Goal: Contribute content

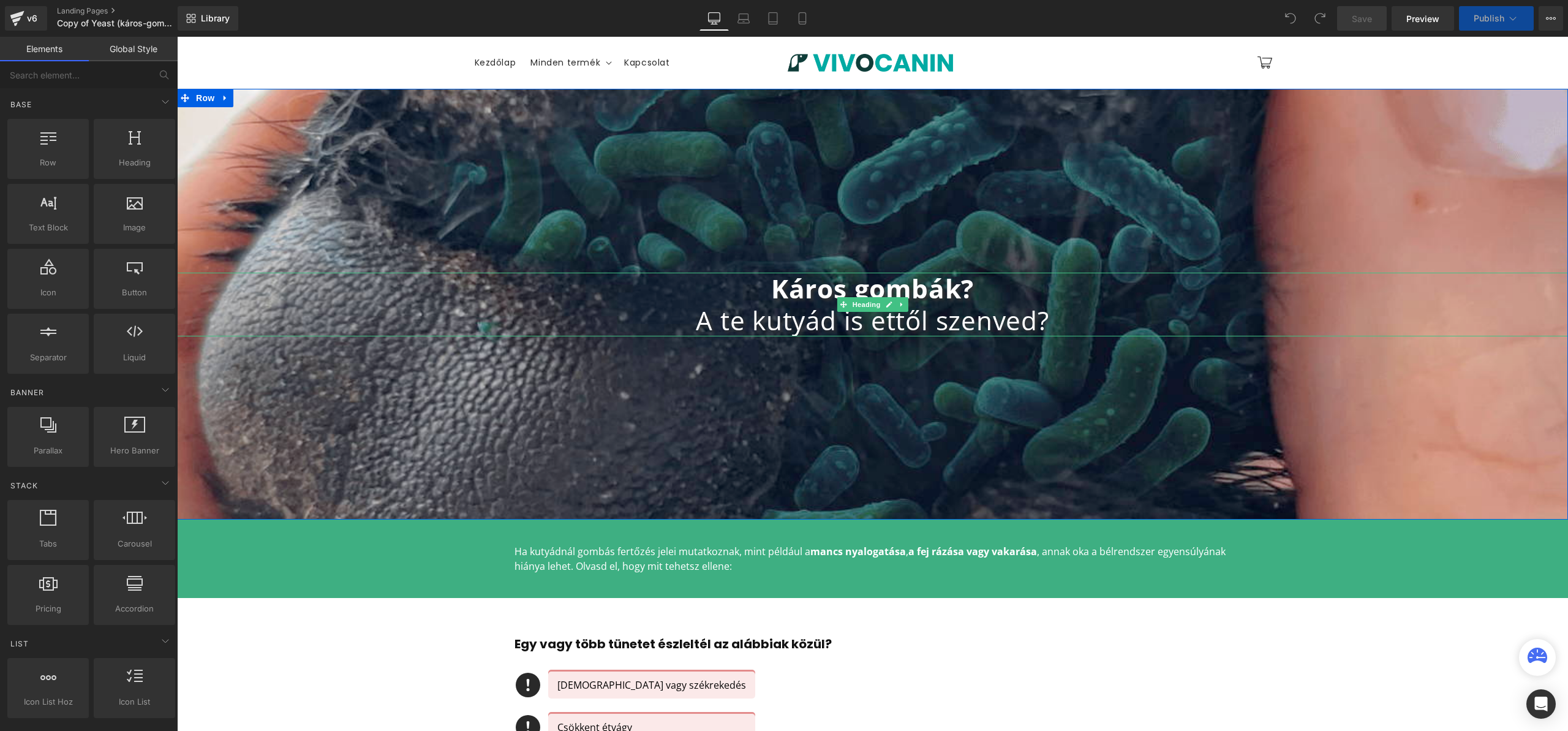
click at [818, 308] on span "A te kutyád is ettől szenved?" at bounding box center [872, 319] width 354 height 34
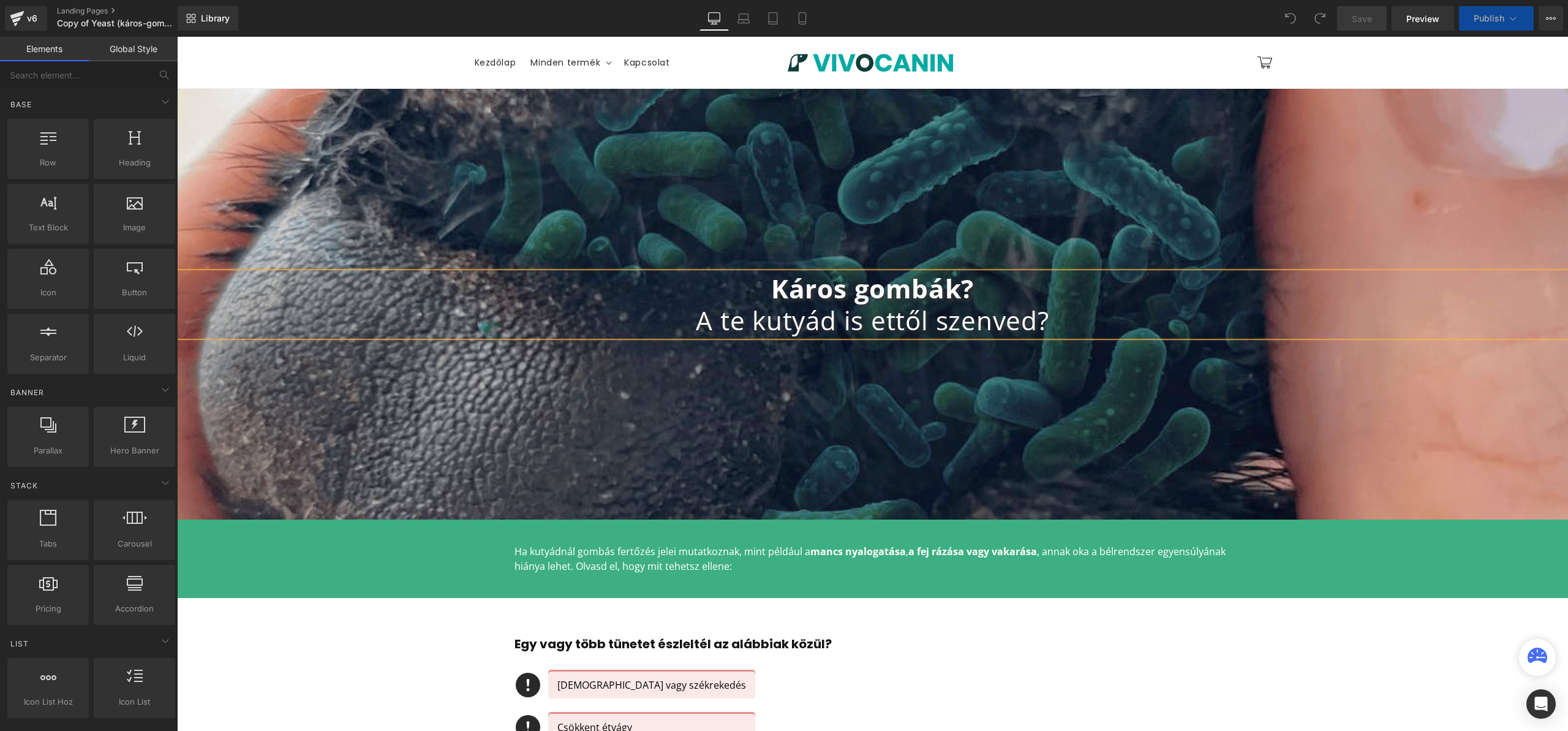
click at [818, 306] on span "A te kutyád is ettől szenved?" at bounding box center [872, 319] width 354 height 34
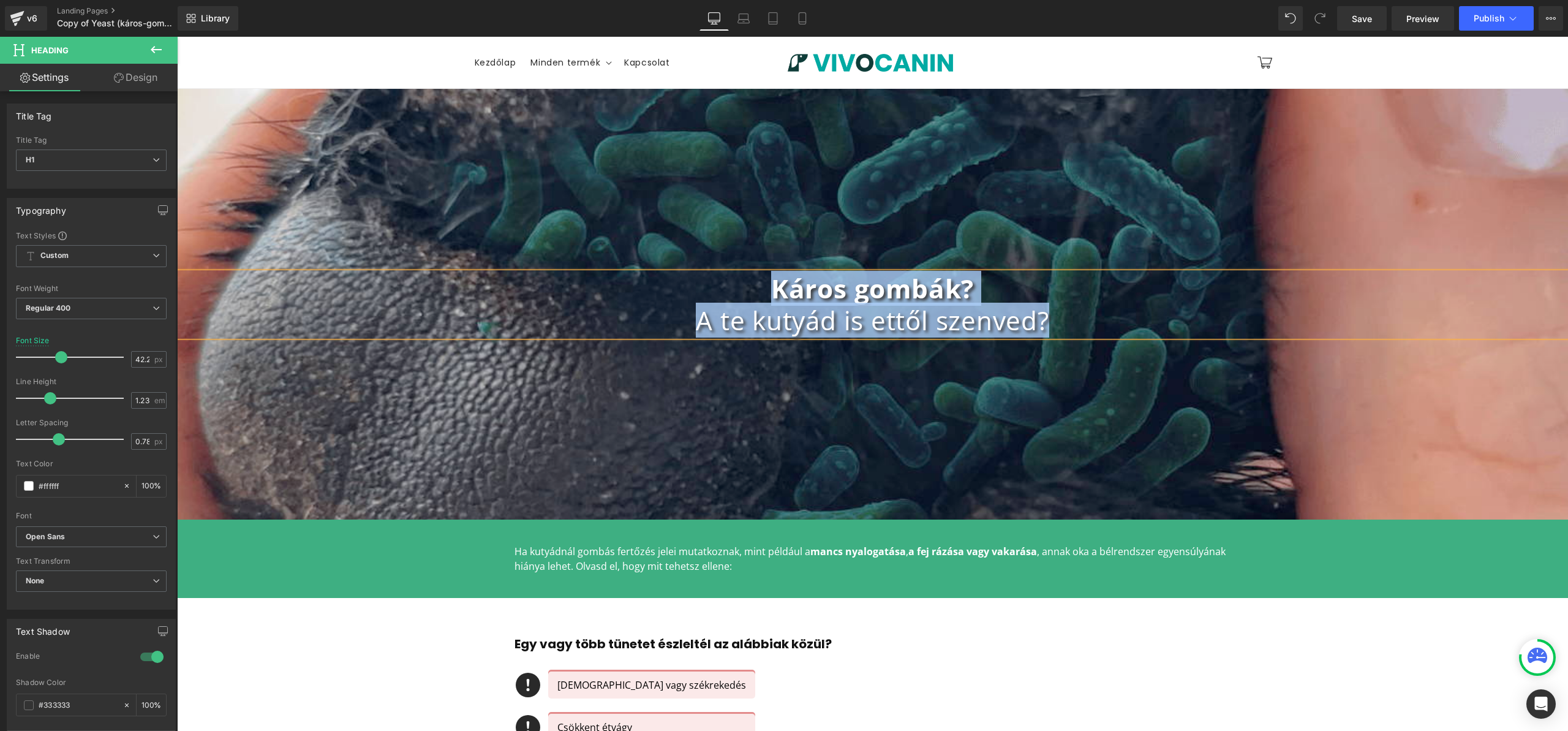
paste div
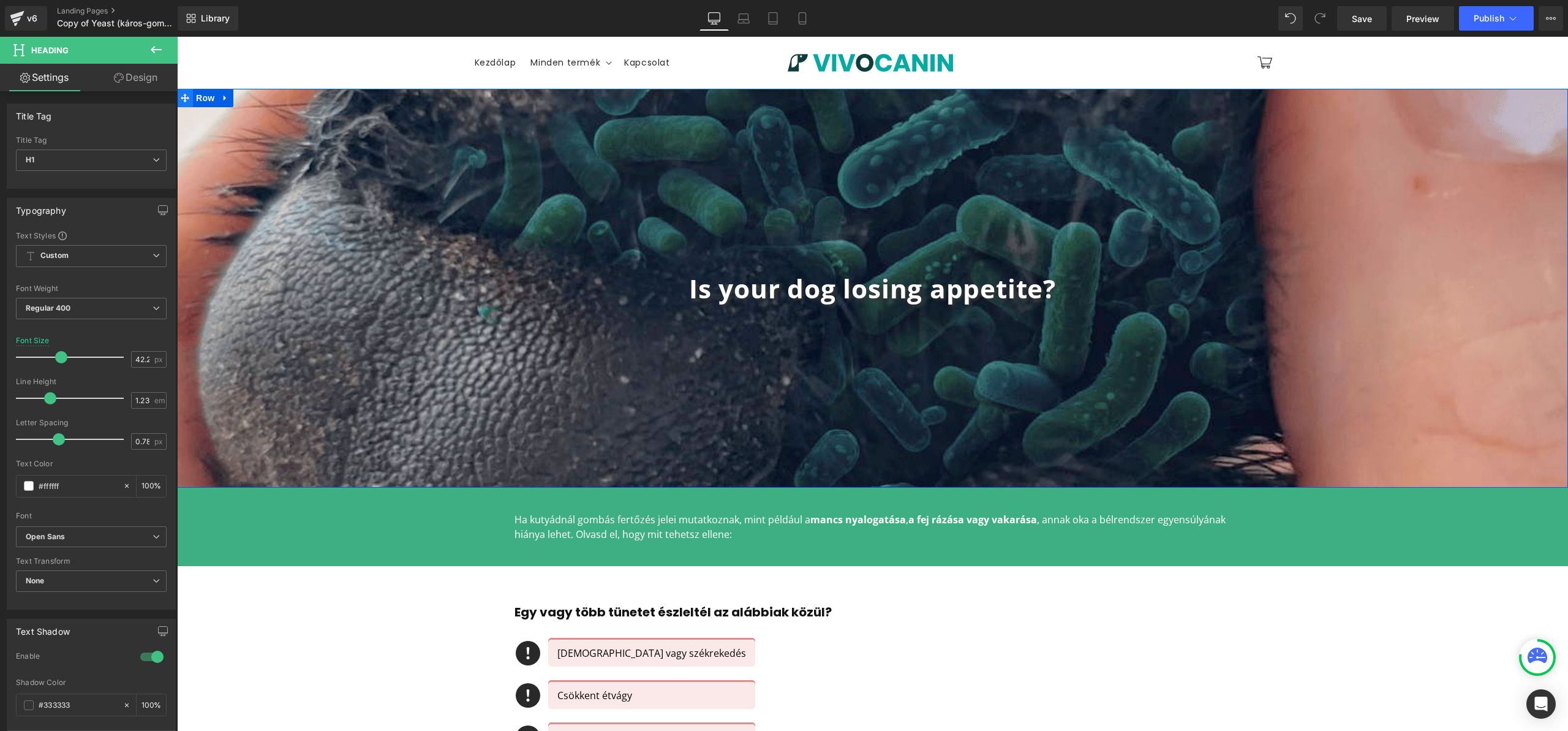
click at [185, 96] on icon at bounding box center [185, 98] width 9 height 9
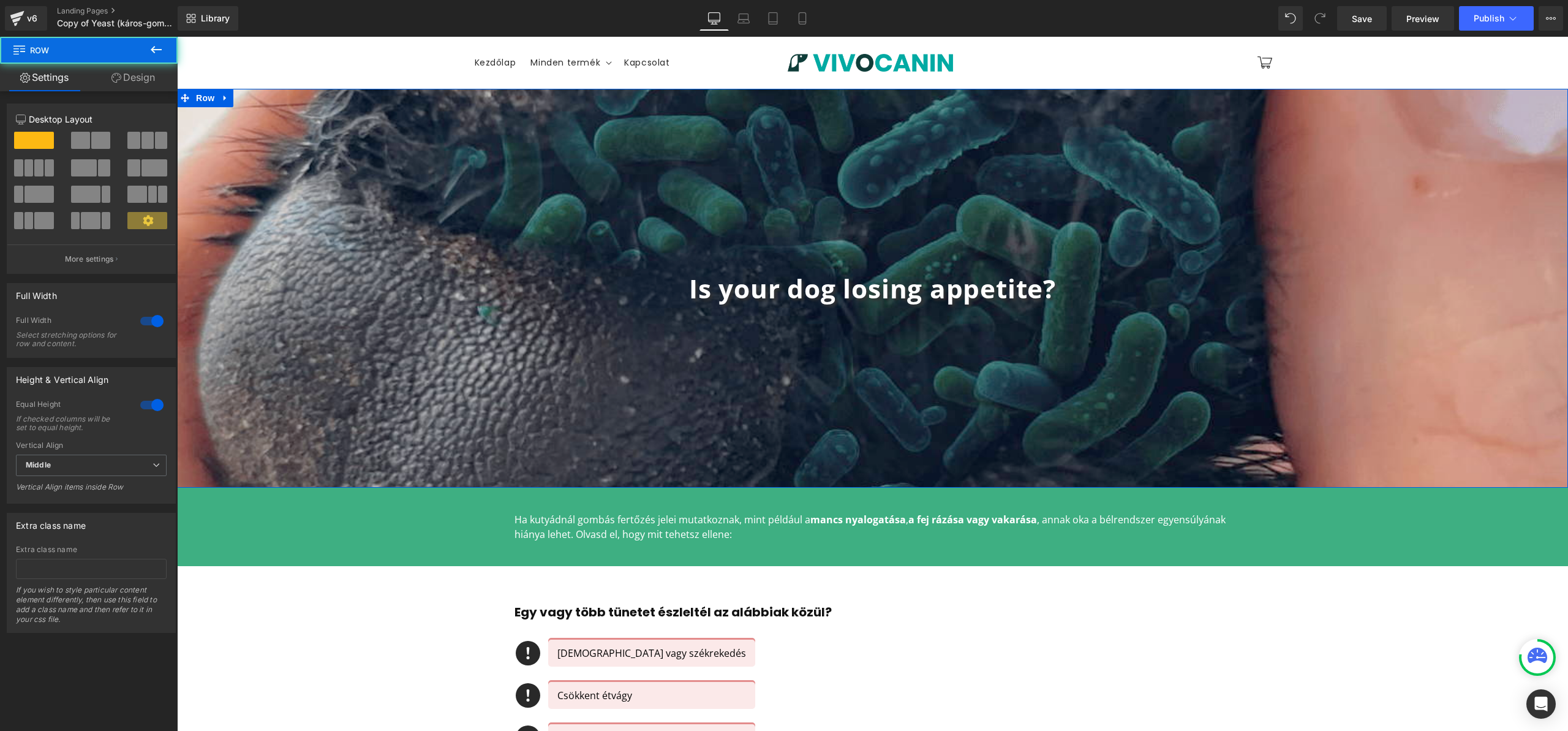
click at [141, 74] on link "Design" at bounding box center [133, 77] width 88 height 27
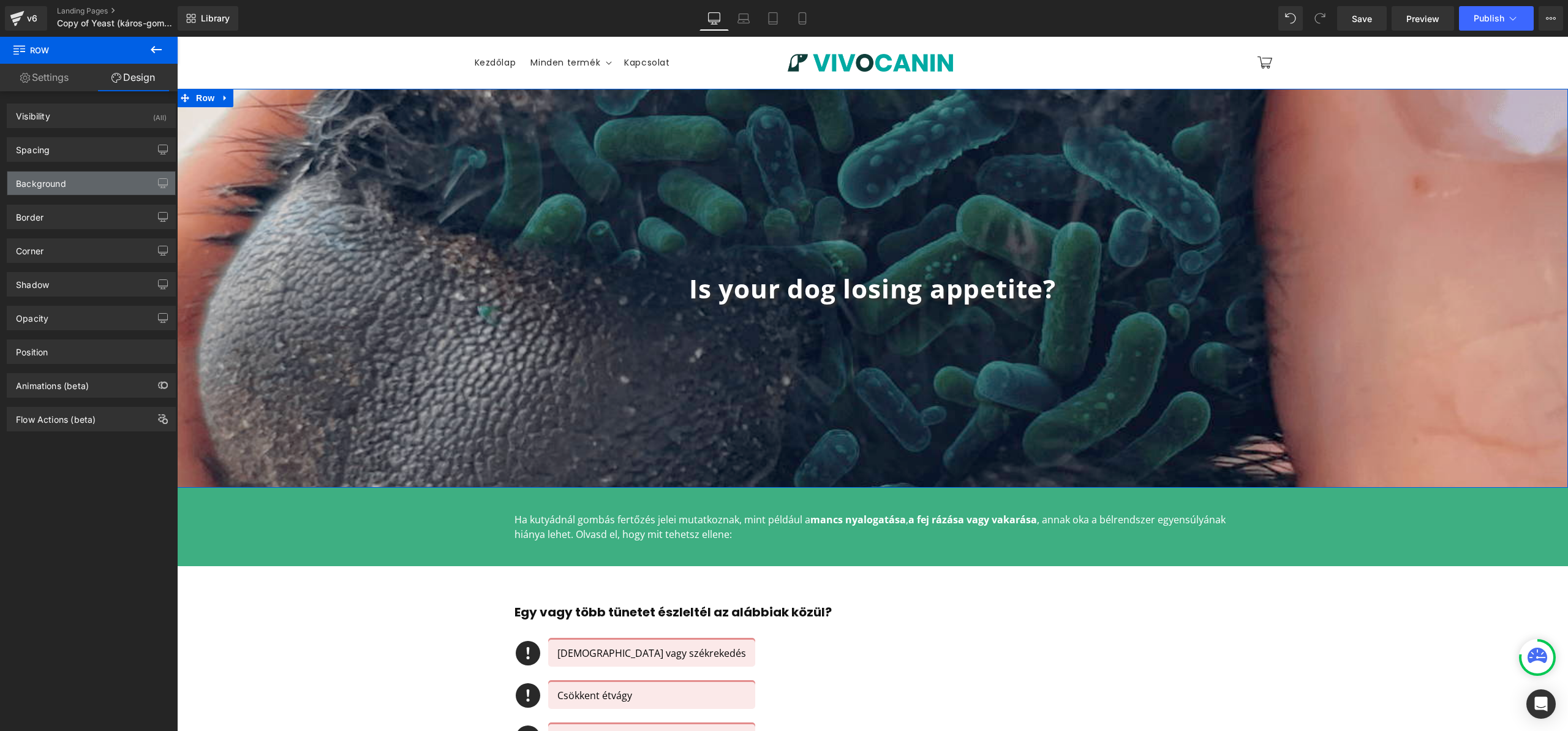
click at [103, 187] on div "Background" at bounding box center [91, 183] width 168 height 23
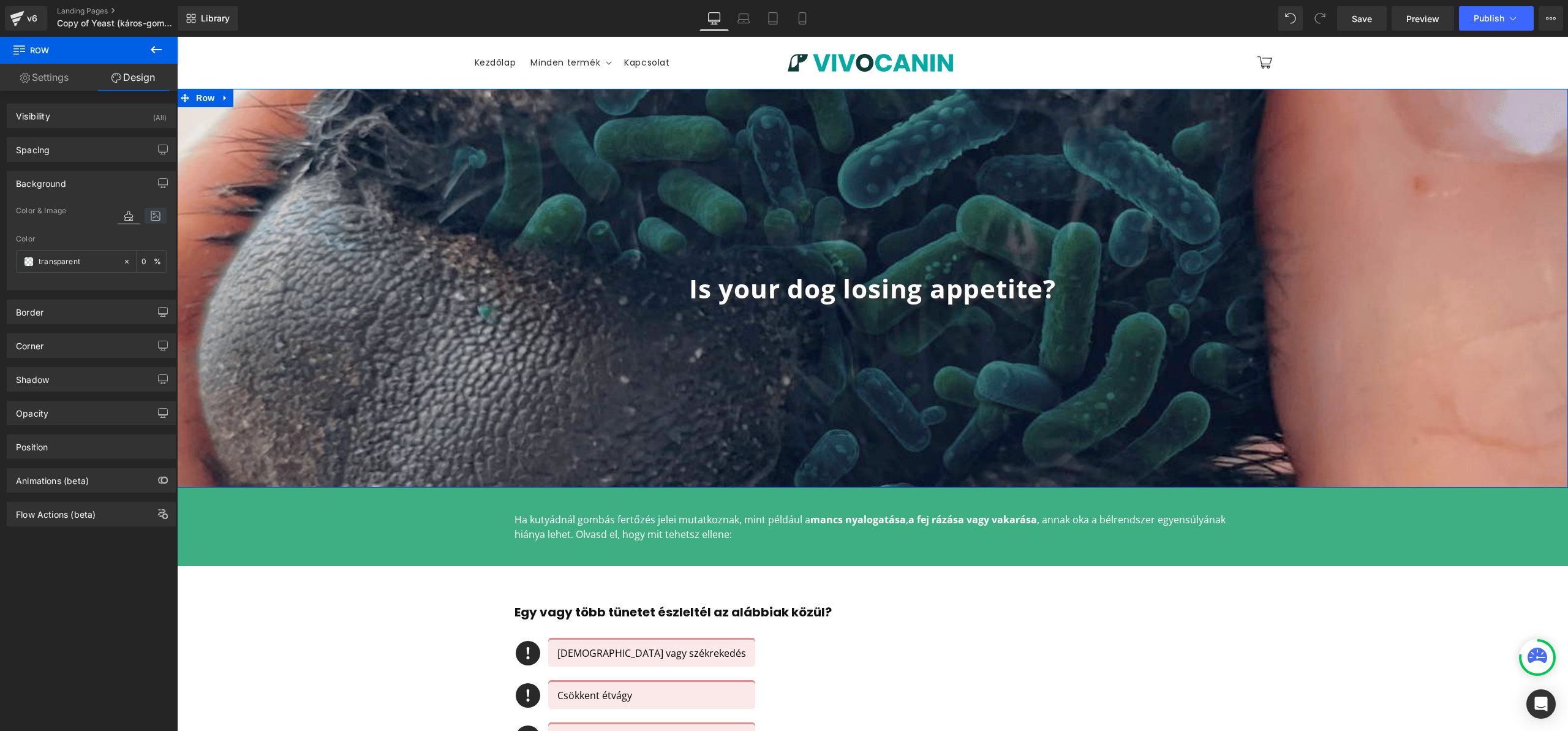
click at [150, 217] on icon at bounding box center [156, 216] width 22 height 16
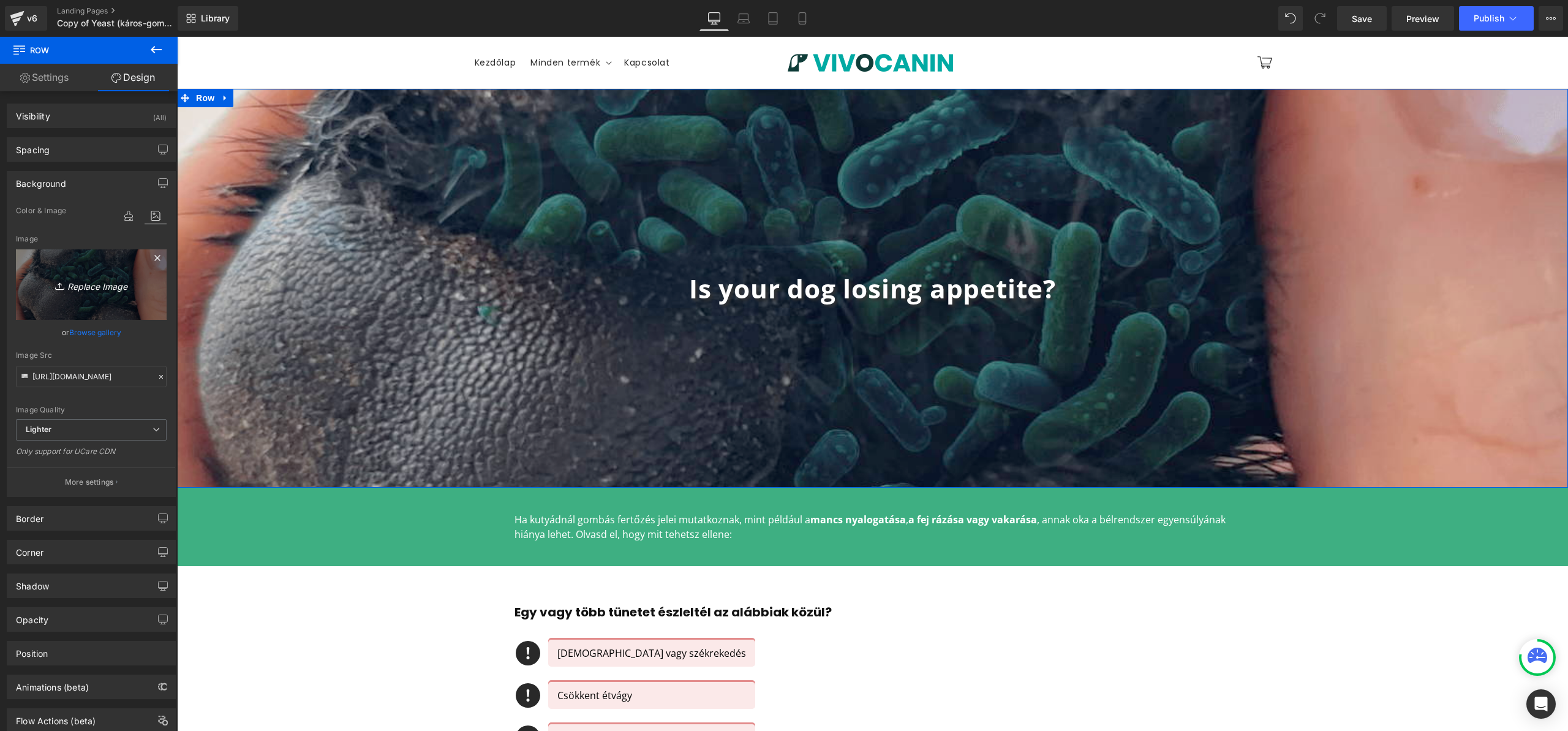
click at [98, 285] on icon "Replace Image" at bounding box center [91, 284] width 98 height 15
type input "C:\fakepath\mobile view (1).jpg"
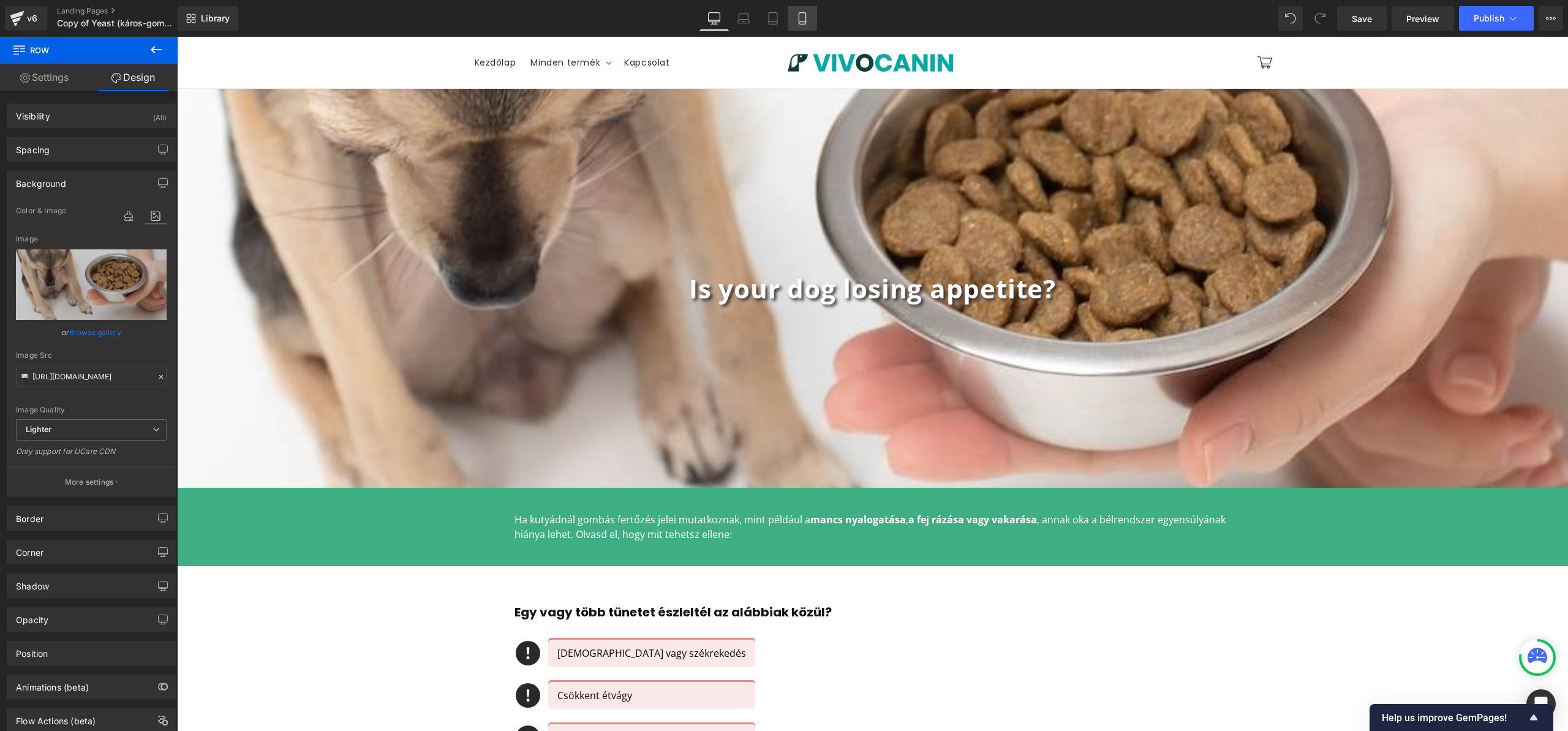
click at [801, 13] on icon at bounding box center [803, 19] width 12 height 12
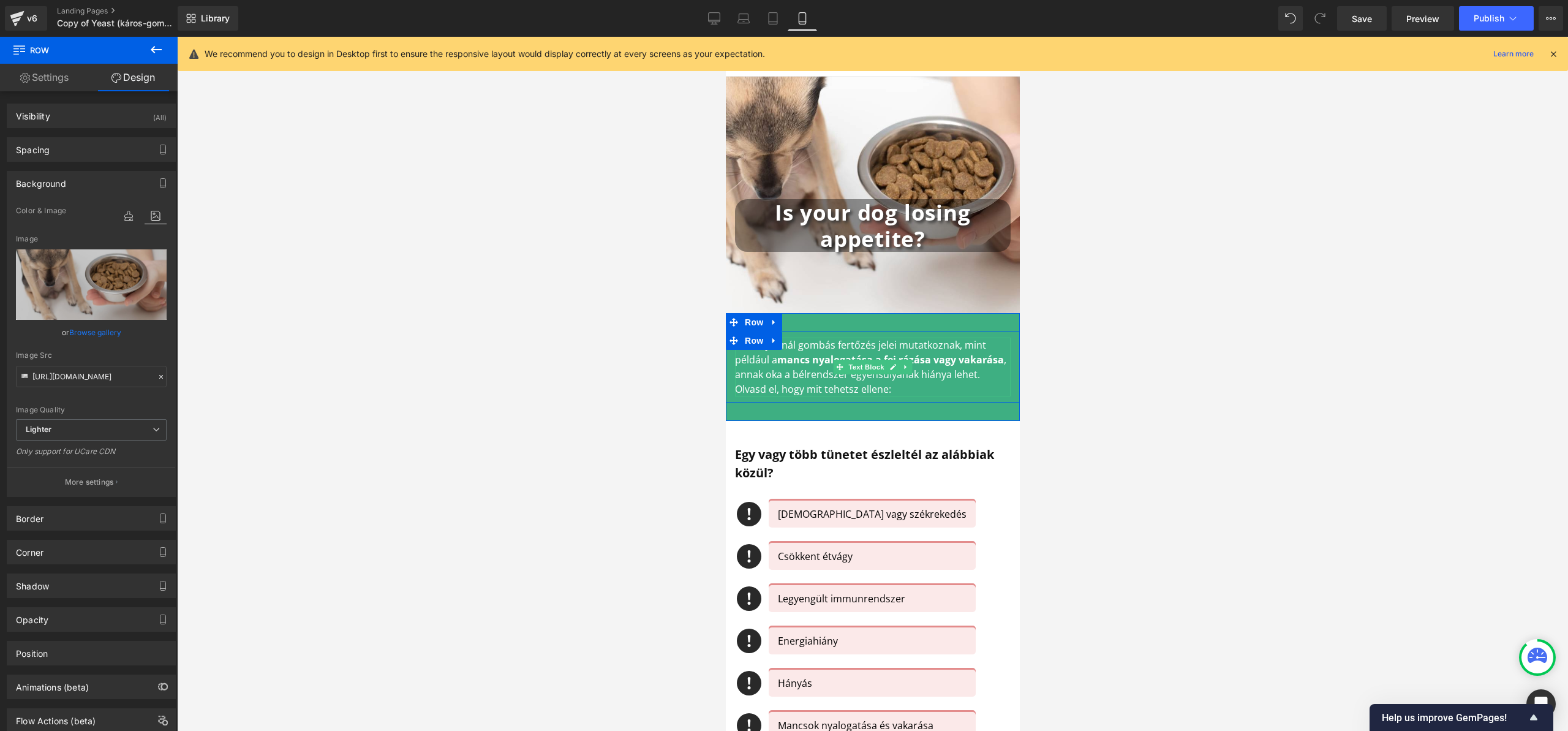
click at [795, 366] on p "Ha kutyádnál gombás fertőzés jelei mutatkoznak, mint például a mancs nyalogatás…" at bounding box center [872, 367] width 276 height 59
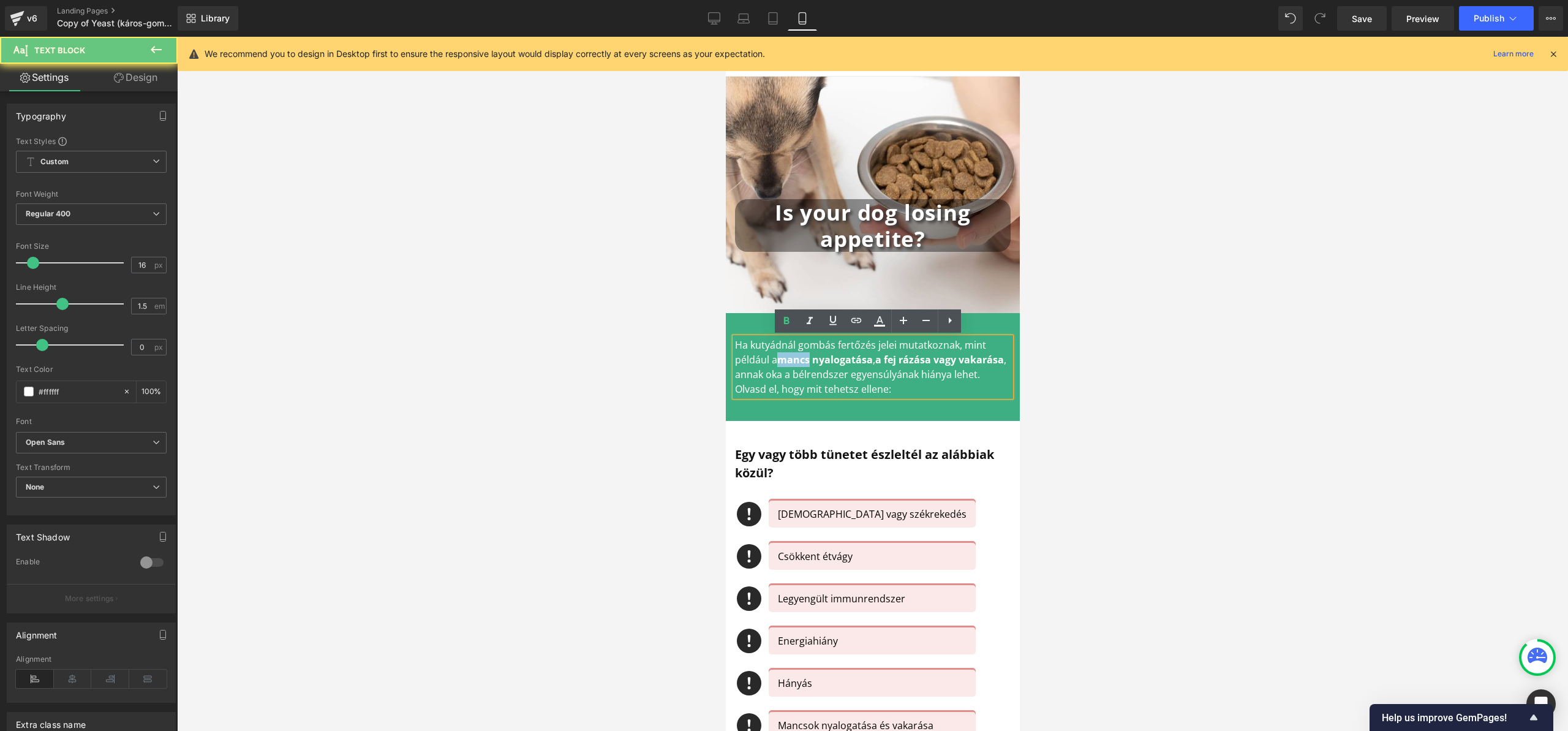
click at [795, 366] on p "Ha kutyádnál gombás fertőzés jelei mutatkoznak, mint például a mancs nyalogatás…" at bounding box center [872, 367] width 276 height 59
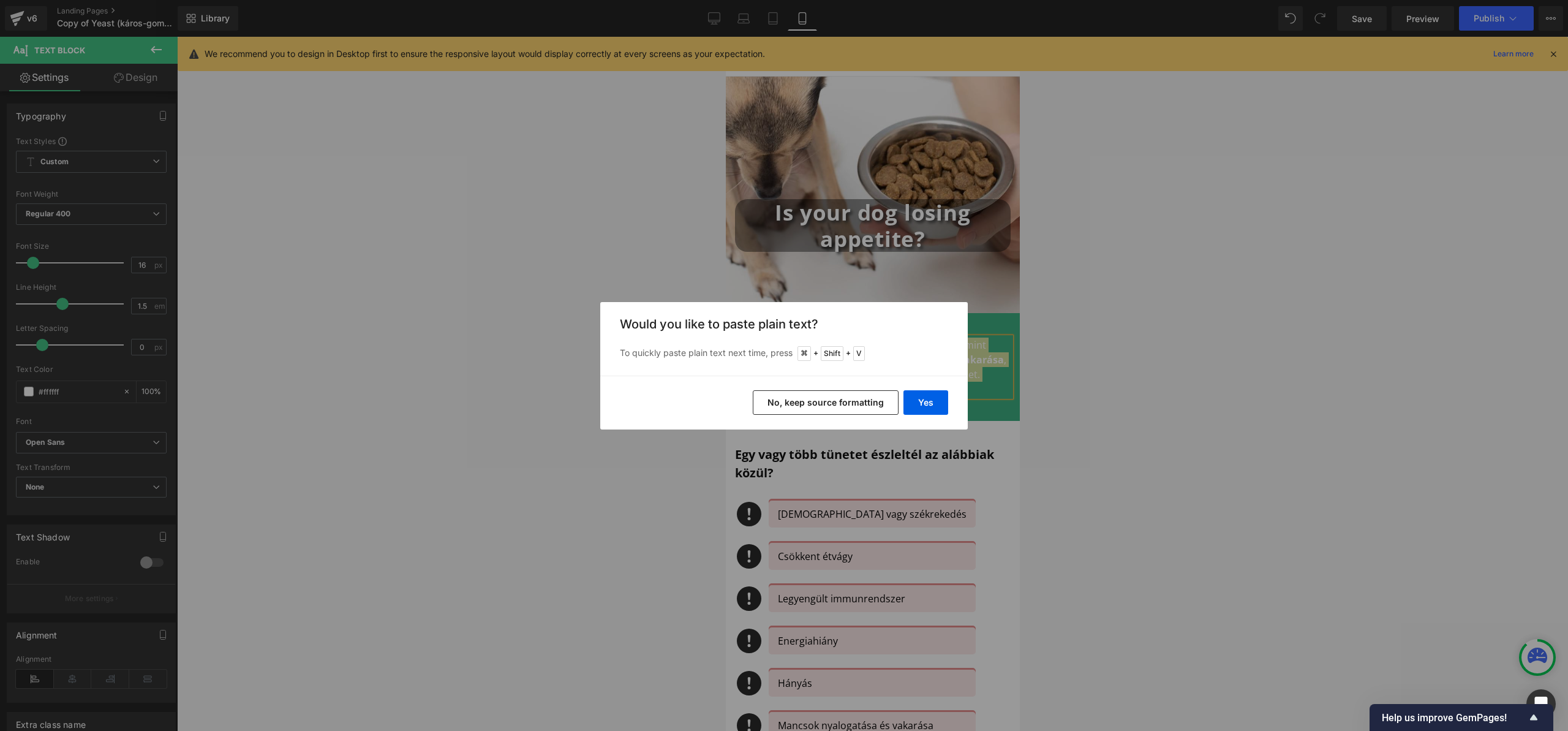
click at [853, 392] on button "No, keep source formatting" at bounding box center [826, 402] width 146 height 25
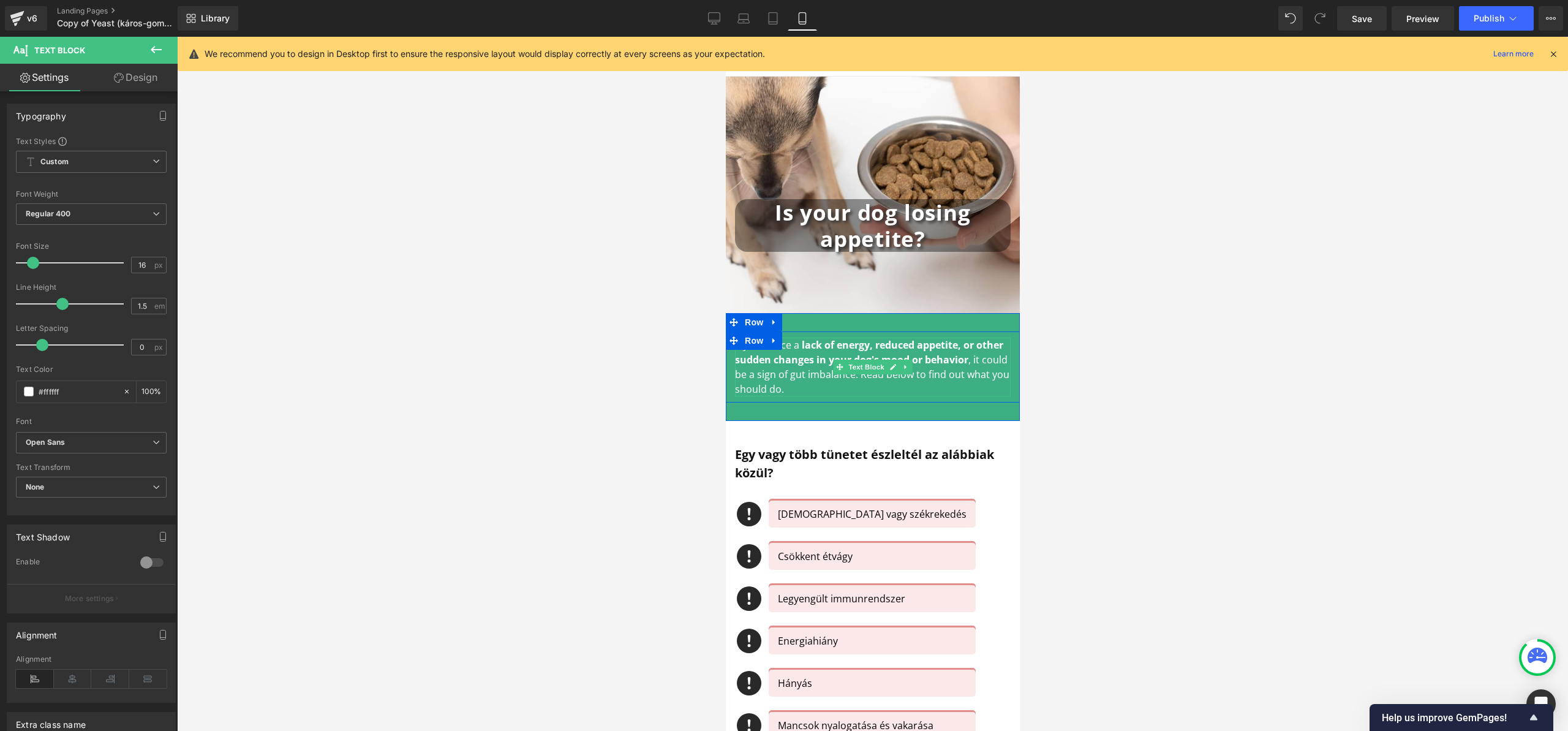
click at [1077, 361] on div at bounding box center [872, 384] width 1390 height 694
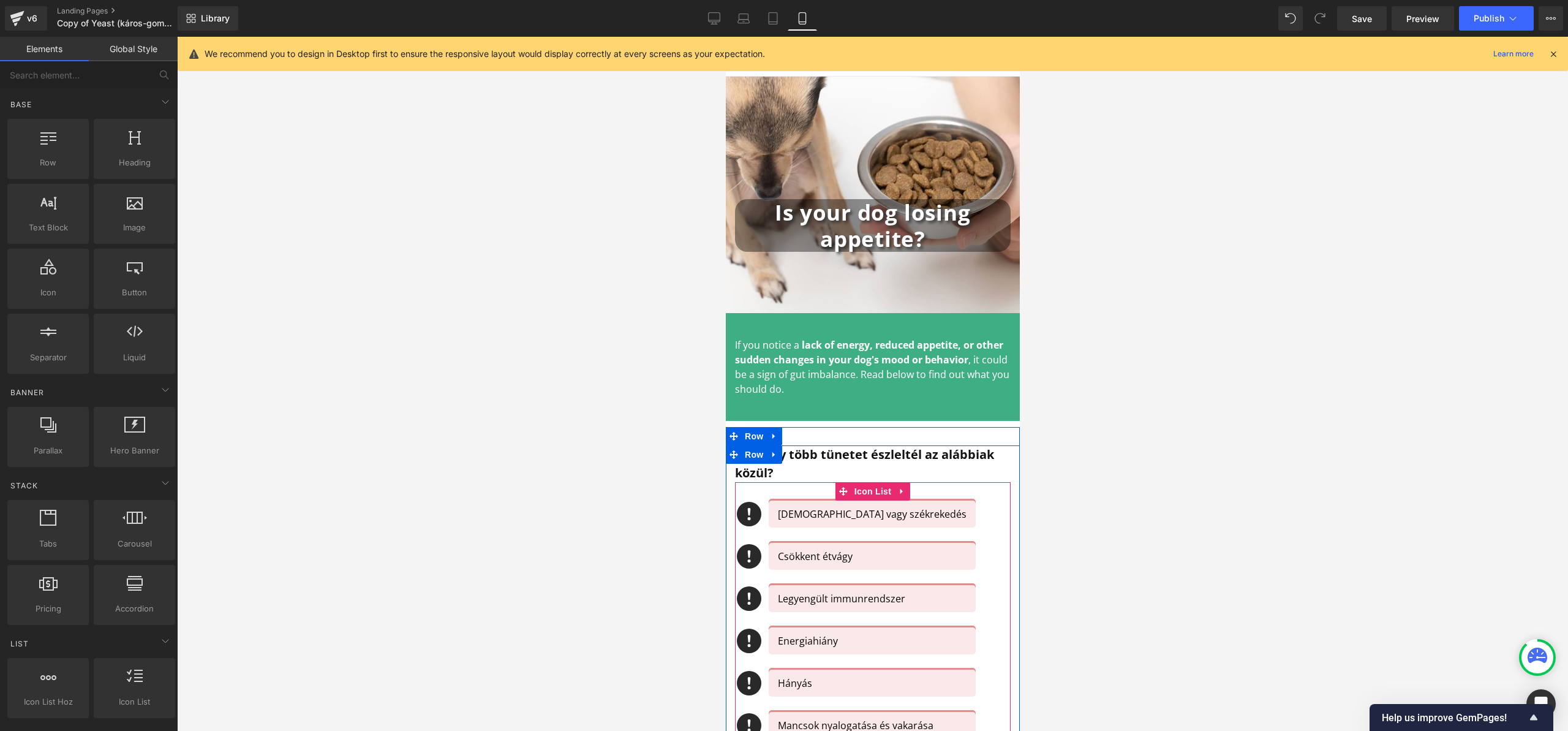
click at [814, 522] on div "[DEMOGRAPHIC_DATA] vagy székrekedés" at bounding box center [872, 514] width 207 height 27
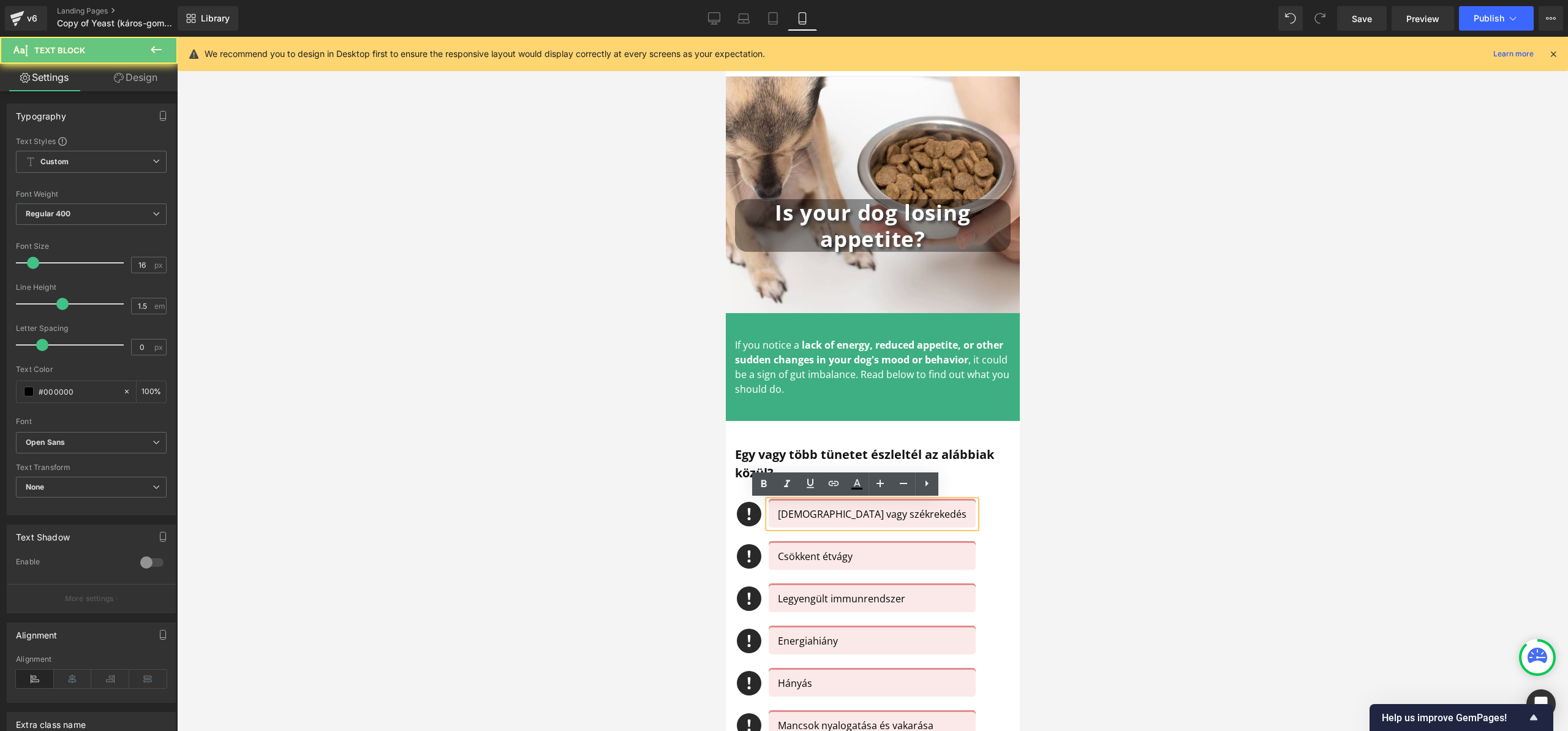
click at [785, 512] on p "[DEMOGRAPHIC_DATA] vagy székrekedés" at bounding box center [871, 514] width 188 height 15
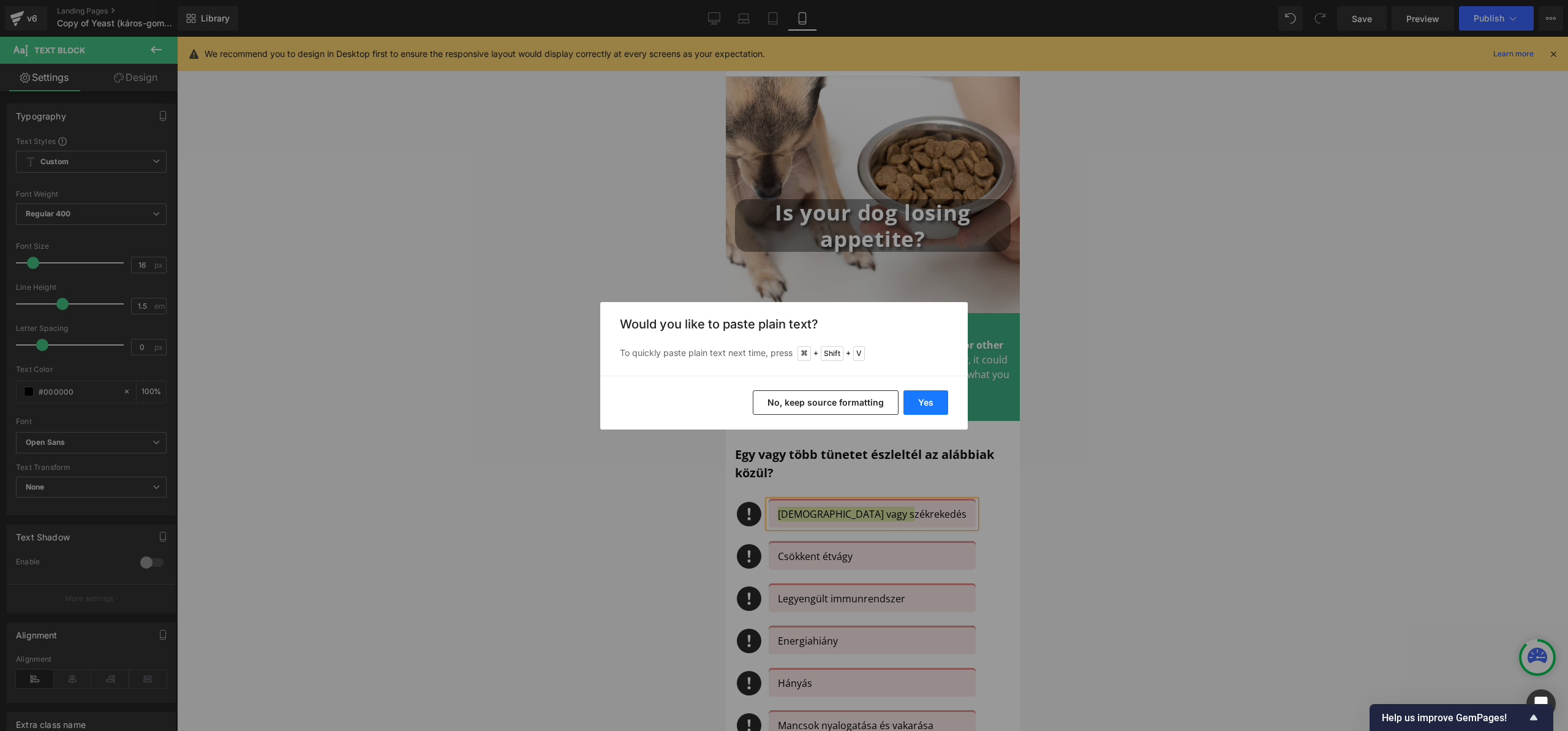
click at [920, 407] on button "Yes" at bounding box center [925, 402] width 45 height 25
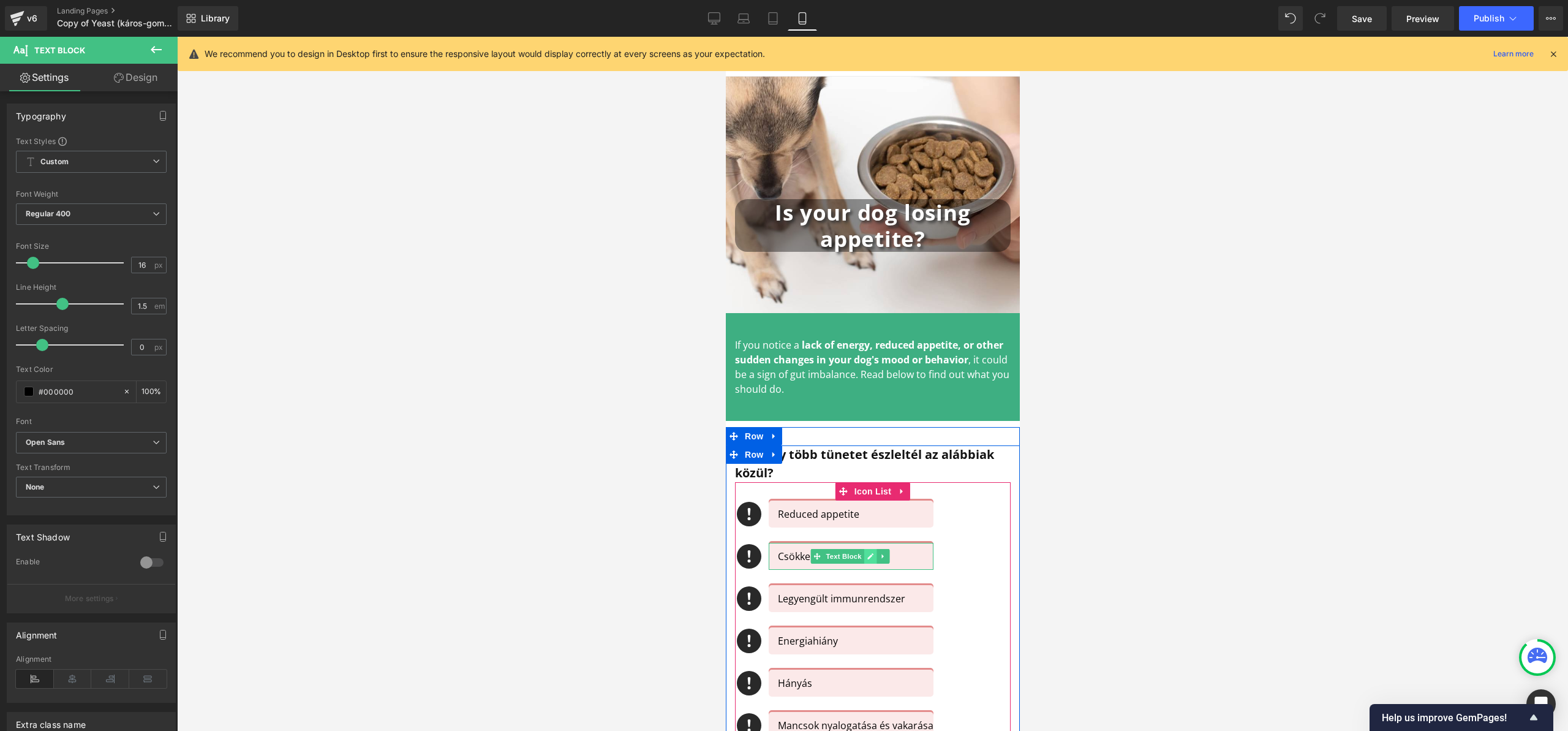
click at [868, 552] on icon at bounding box center [870, 556] width 7 height 7
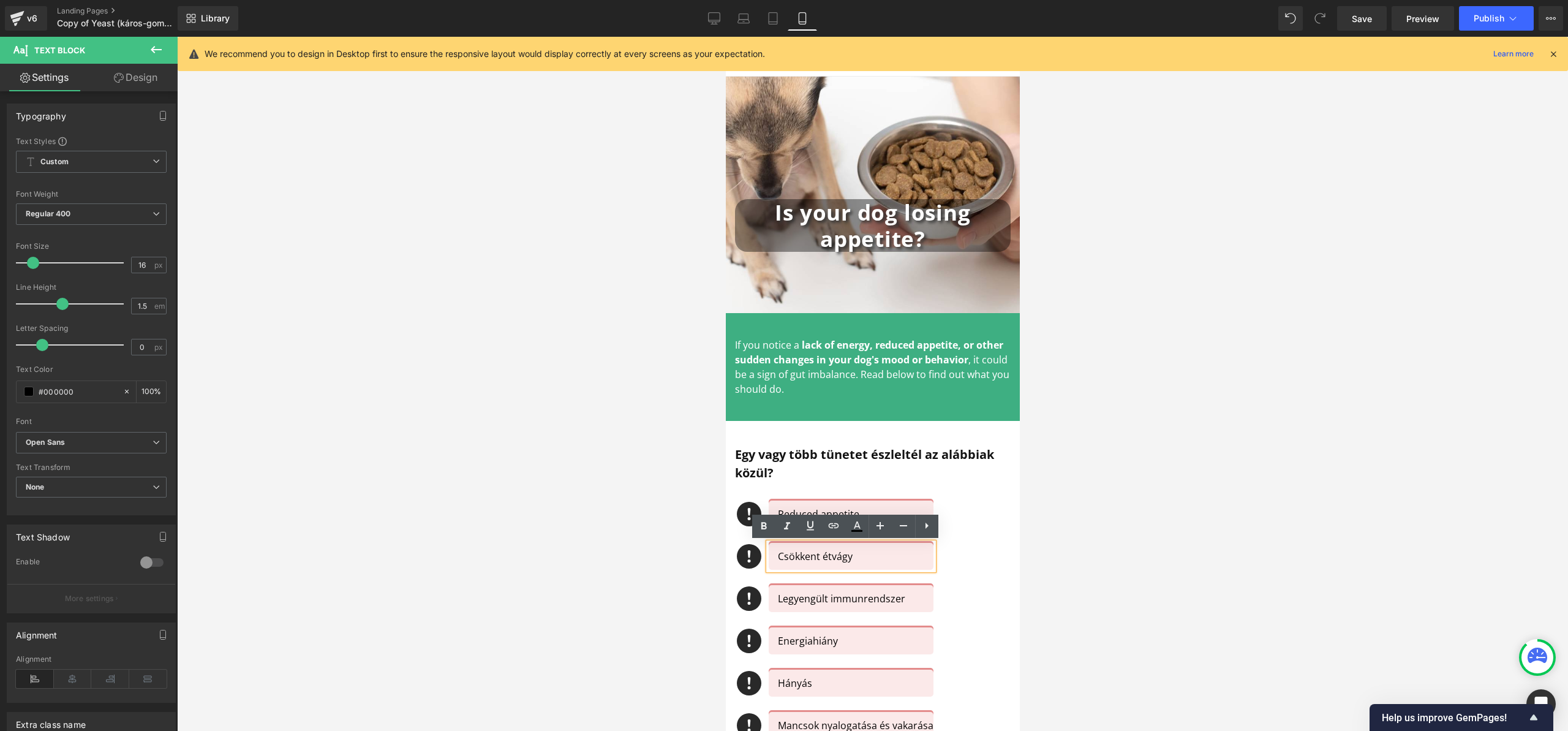
click at [780, 557] on p "Csökkent étvágy" at bounding box center [850, 556] width 147 height 15
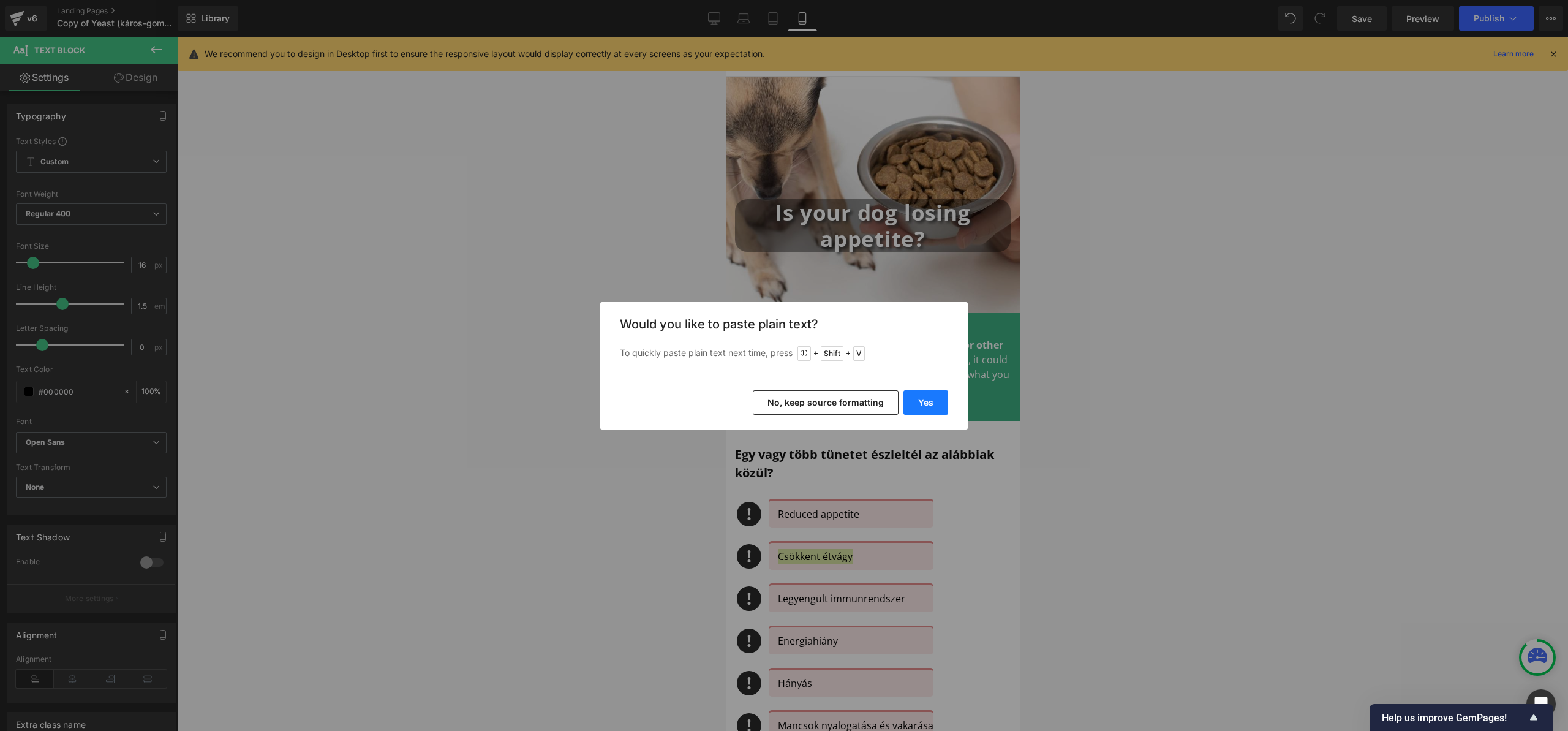
drag, startPoint x: 934, startPoint y: 399, endPoint x: 204, endPoint y: 360, distance: 731.0
click at [934, 399] on button "Yes" at bounding box center [925, 402] width 45 height 25
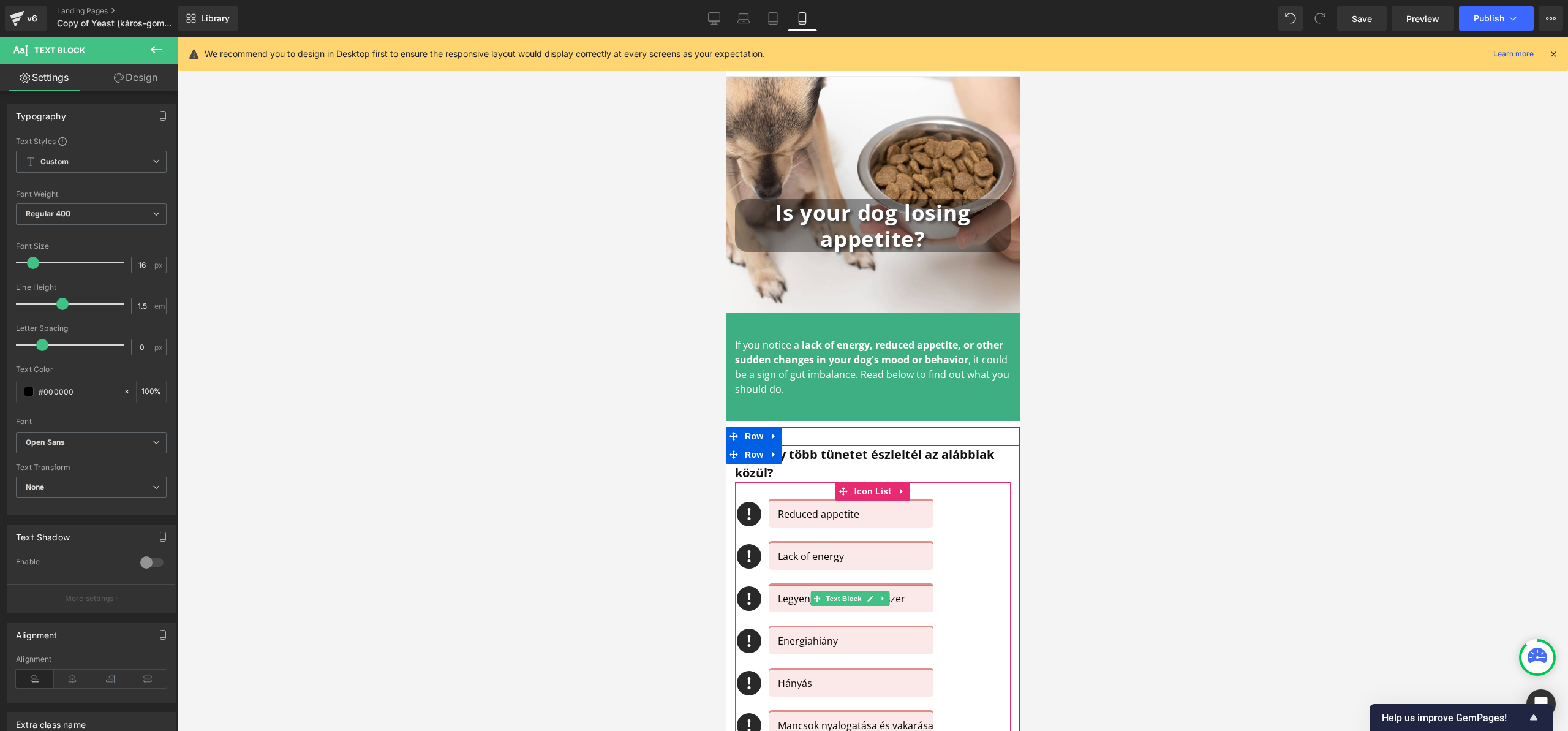
click at [788, 601] on p "Legyengült immunrendszer" at bounding box center [850, 598] width 147 height 15
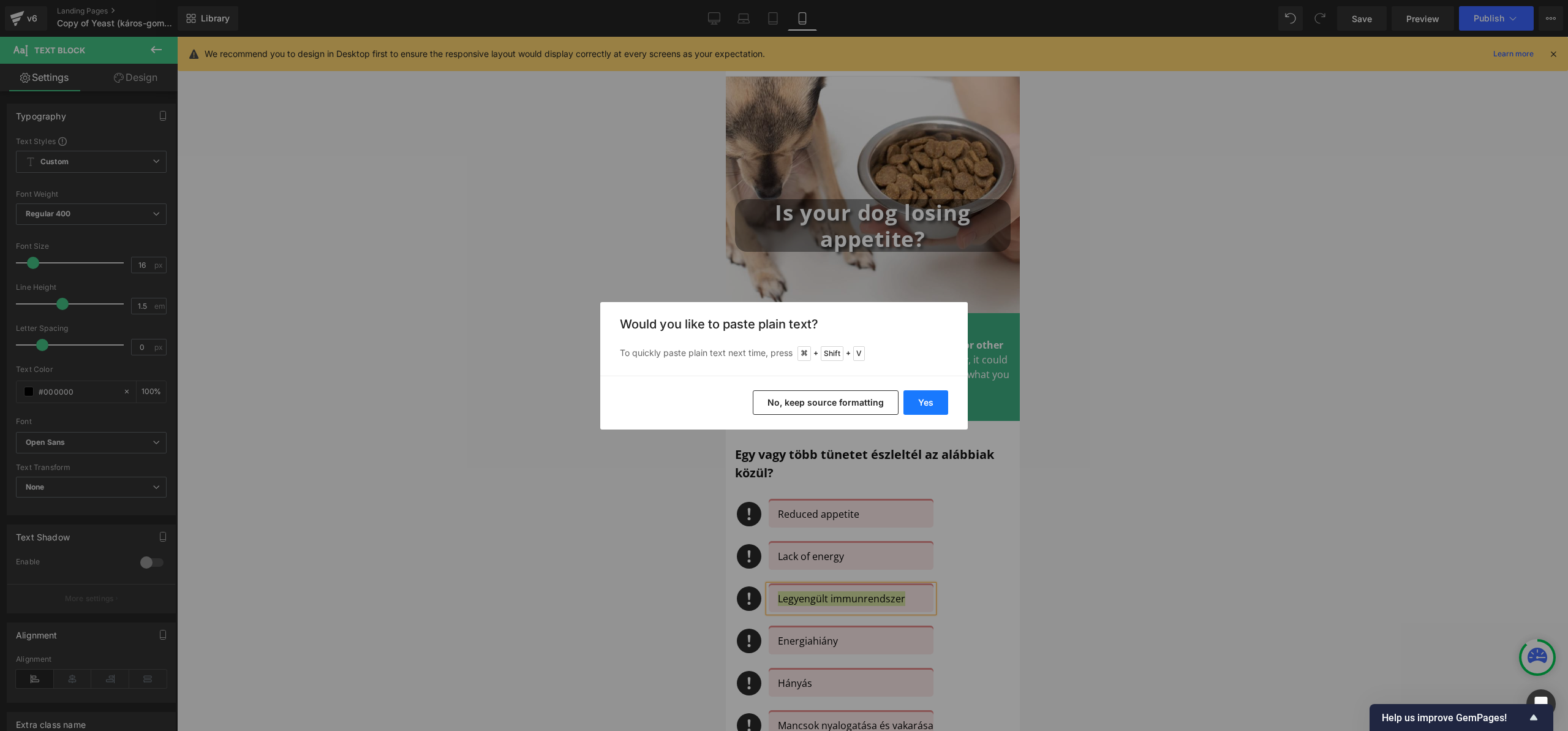
click at [927, 397] on button "Yes" at bounding box center [925, 402] width 45 height 25
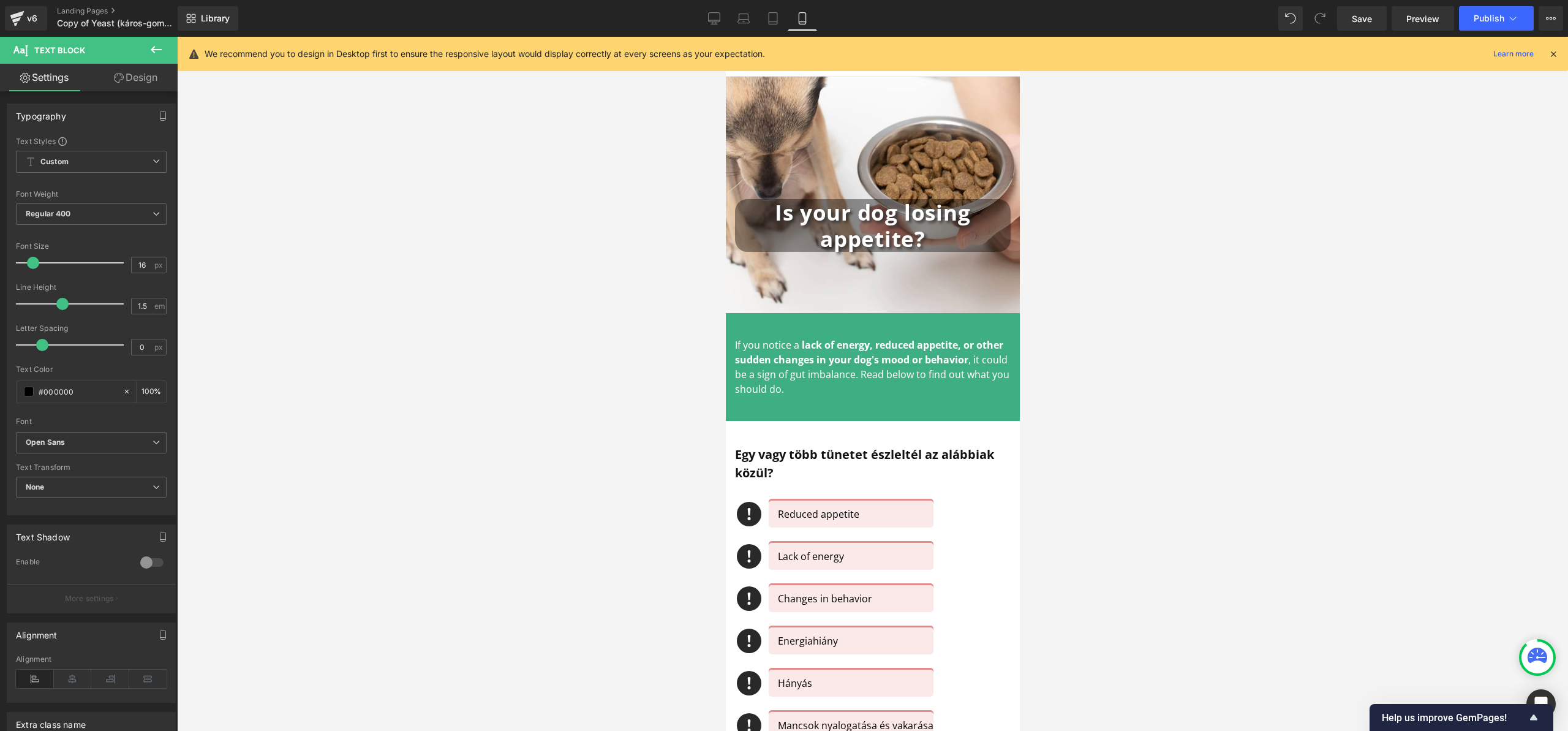
click at [788, 643] on p "Energiahiány" at bounding box center [850, 640] width 147 height 15
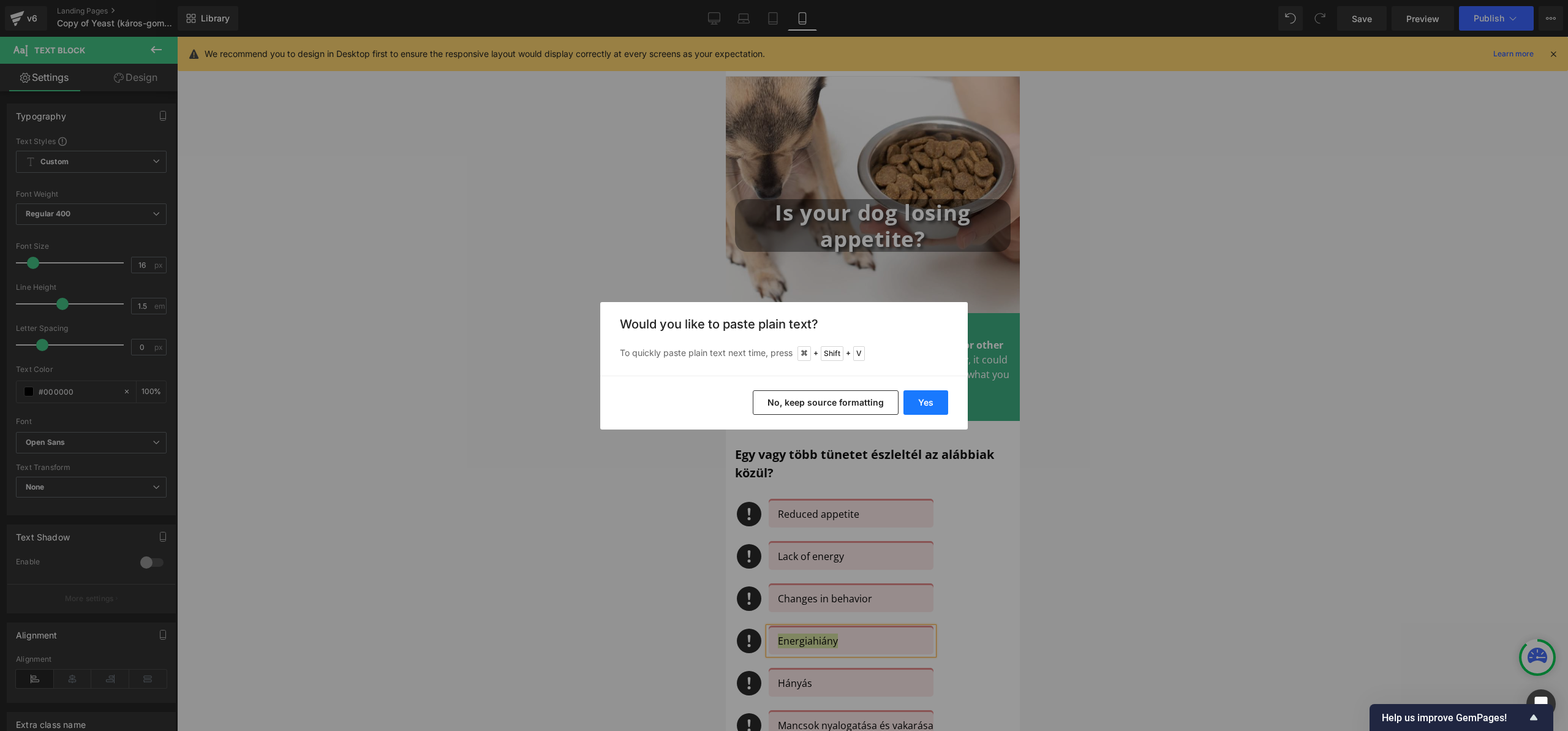
click at [925, 410] on button "Yes" at bounding box center [925, 402] width 45 height 25
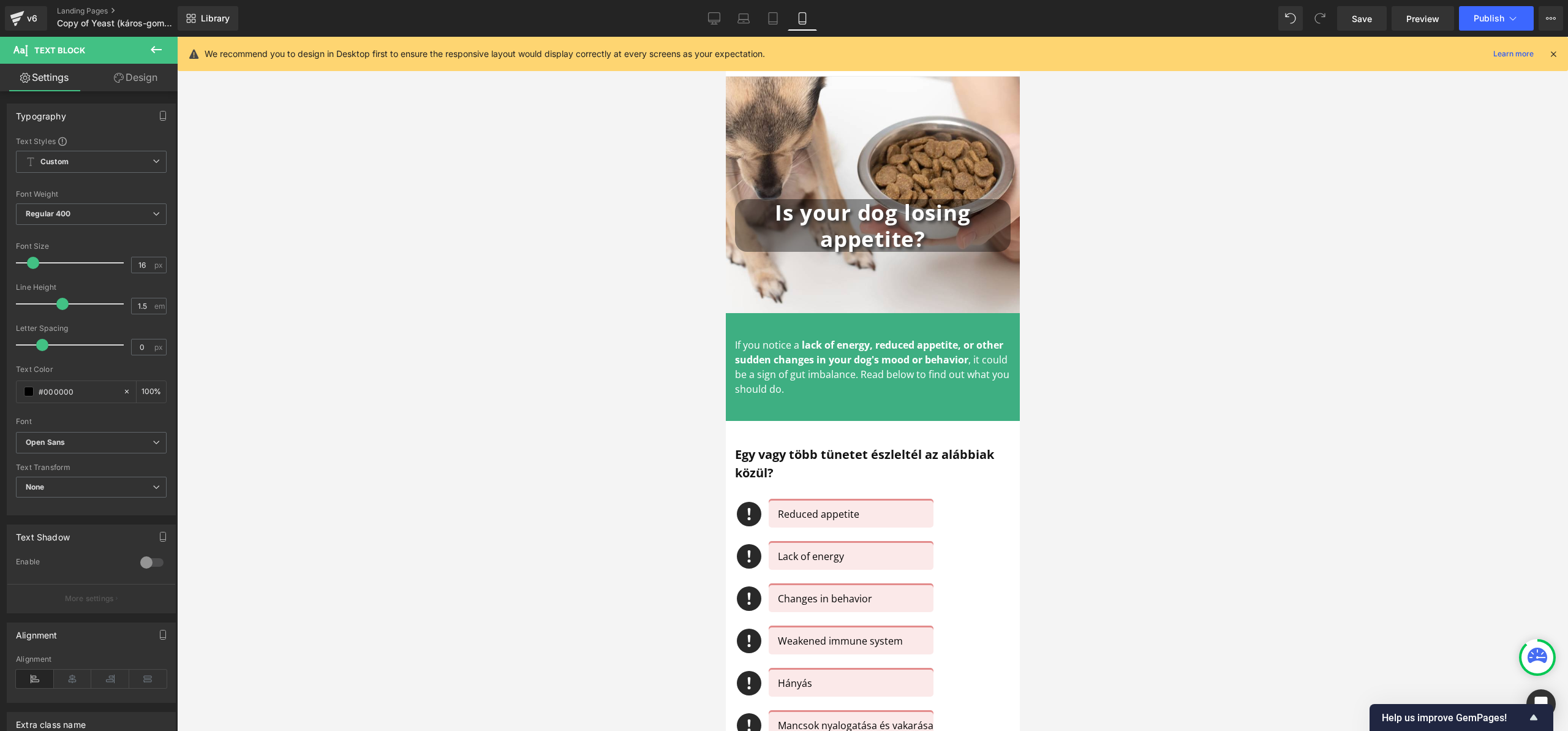
scroll to position [108, 0]
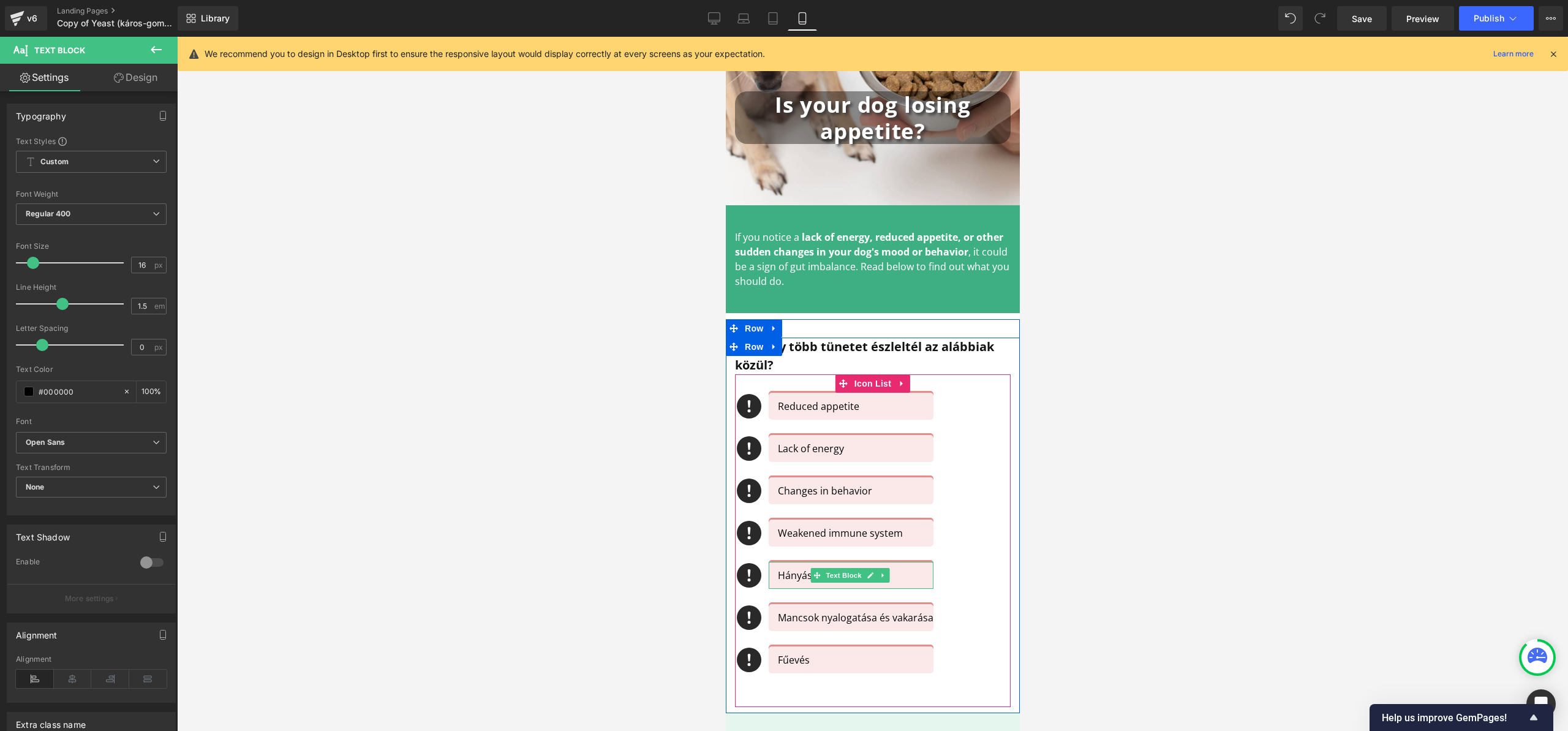
click at [780, 576] on p "Hányás" at bounding box center [850, 575] width 147 height 15
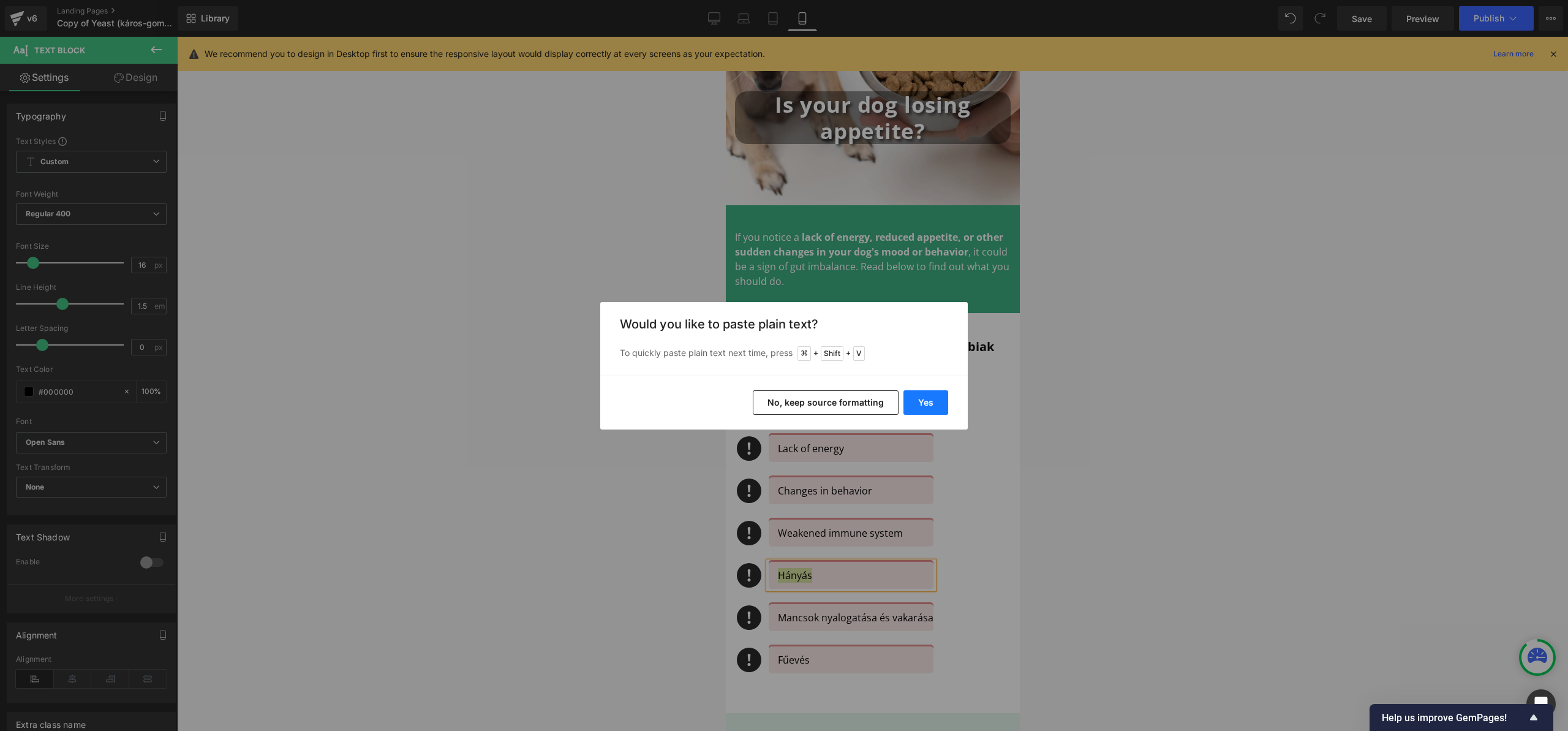
drag, startPoint x: 925, startPoint y: 396, endPoint x: 177, endPoint y: 392, distance: 748.0
click at [925, 396] on button "Yes" at bounding box center [925, 402] width 45 height 25
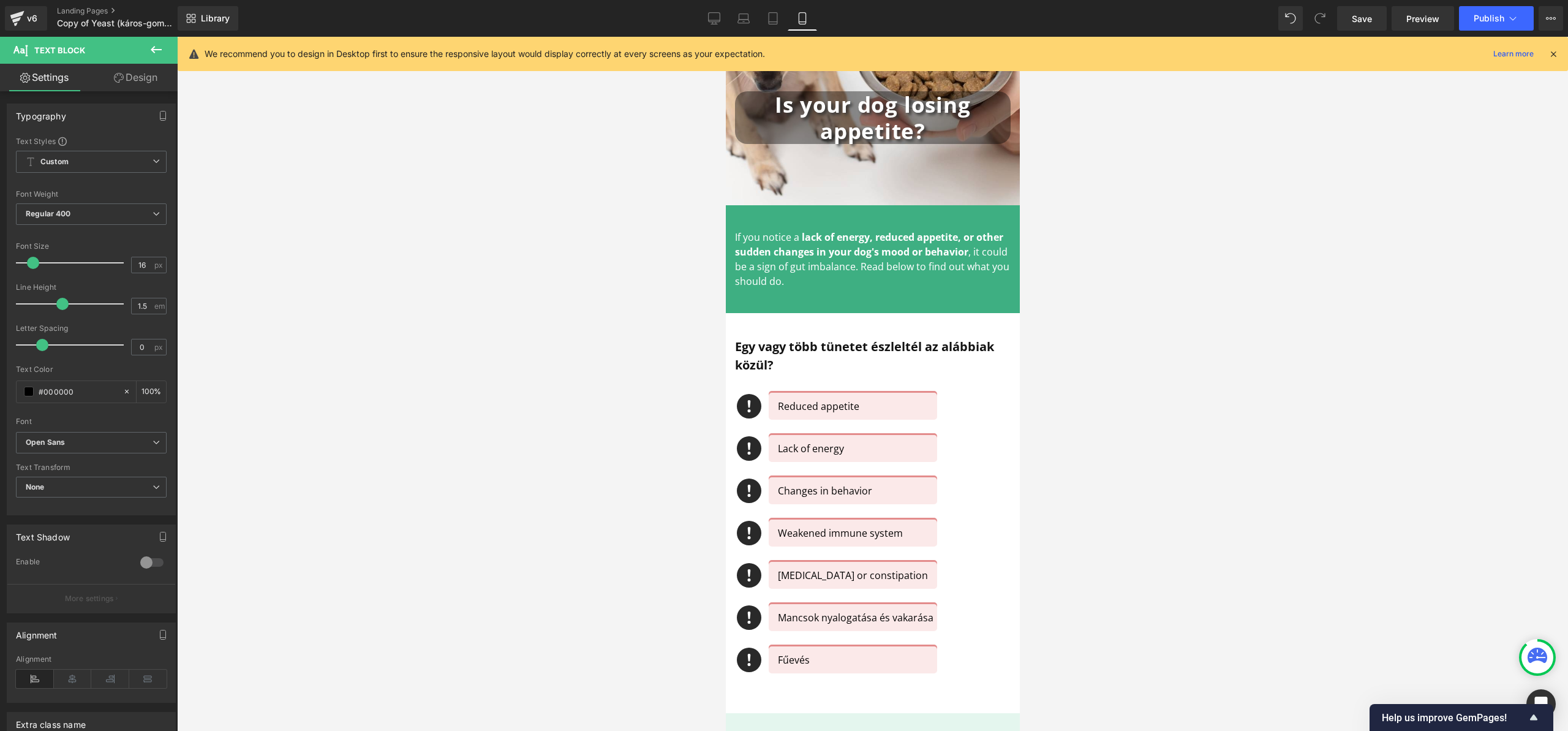
click at [777, 620] on p "Mancsok nyalogatása és vakarása" at bounding box center [856, 617] width 159 height 15
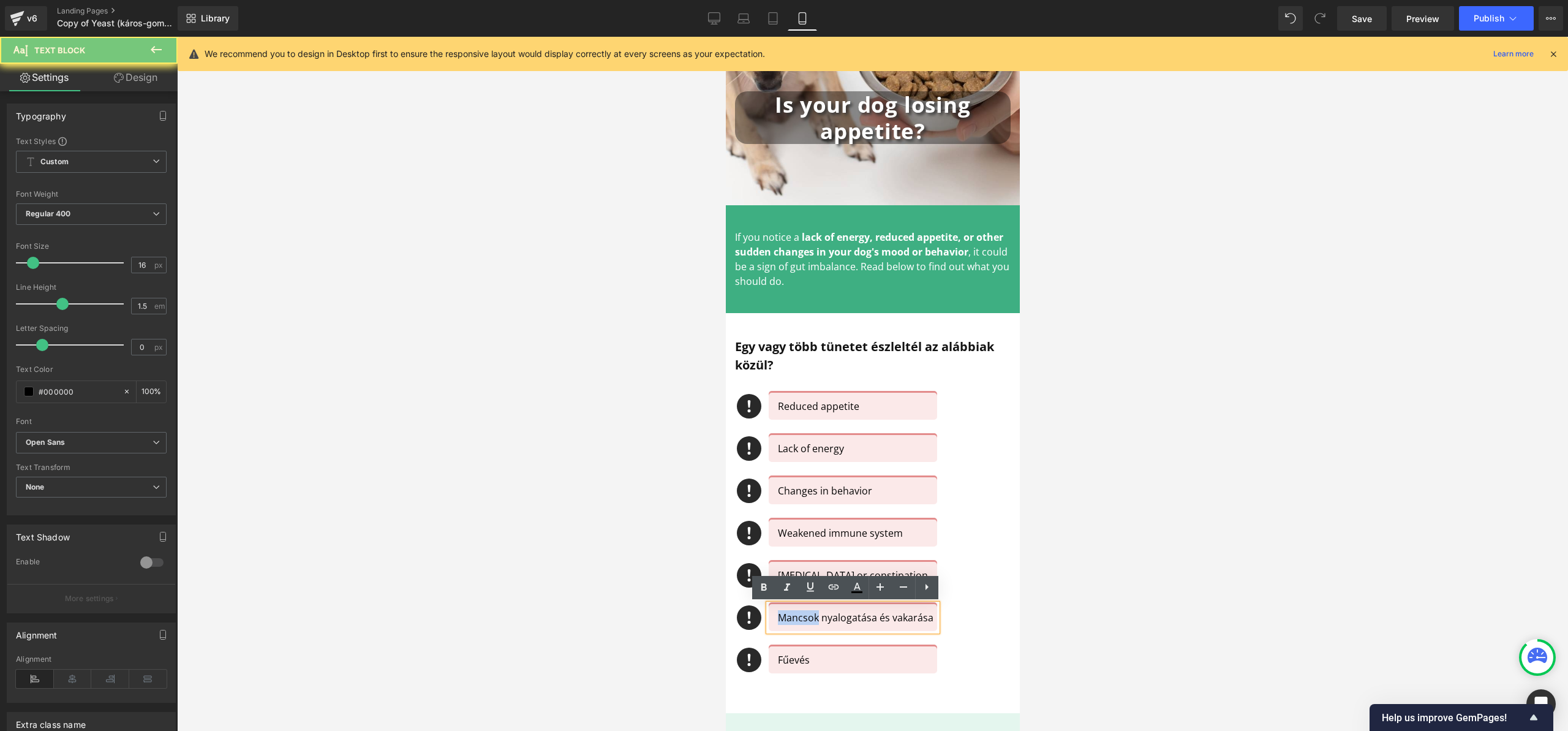
click at [783, 613] on p "Mancsok nyalogatása és vakarása" at bounding box center [856, 617] width 159 height 15
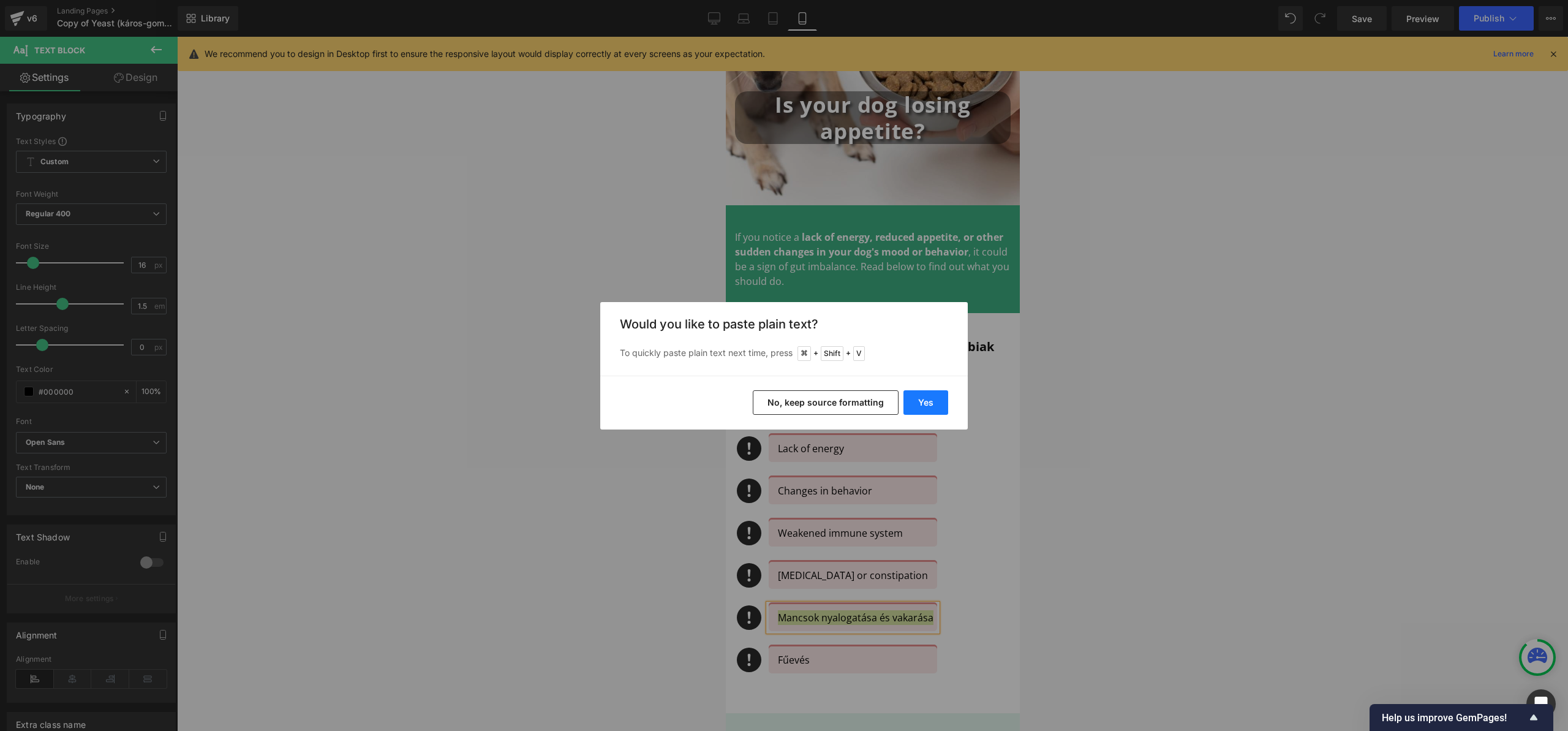
click at [920, 405] on button "Yes" at bounding box center [925, 402] width 45 height 25
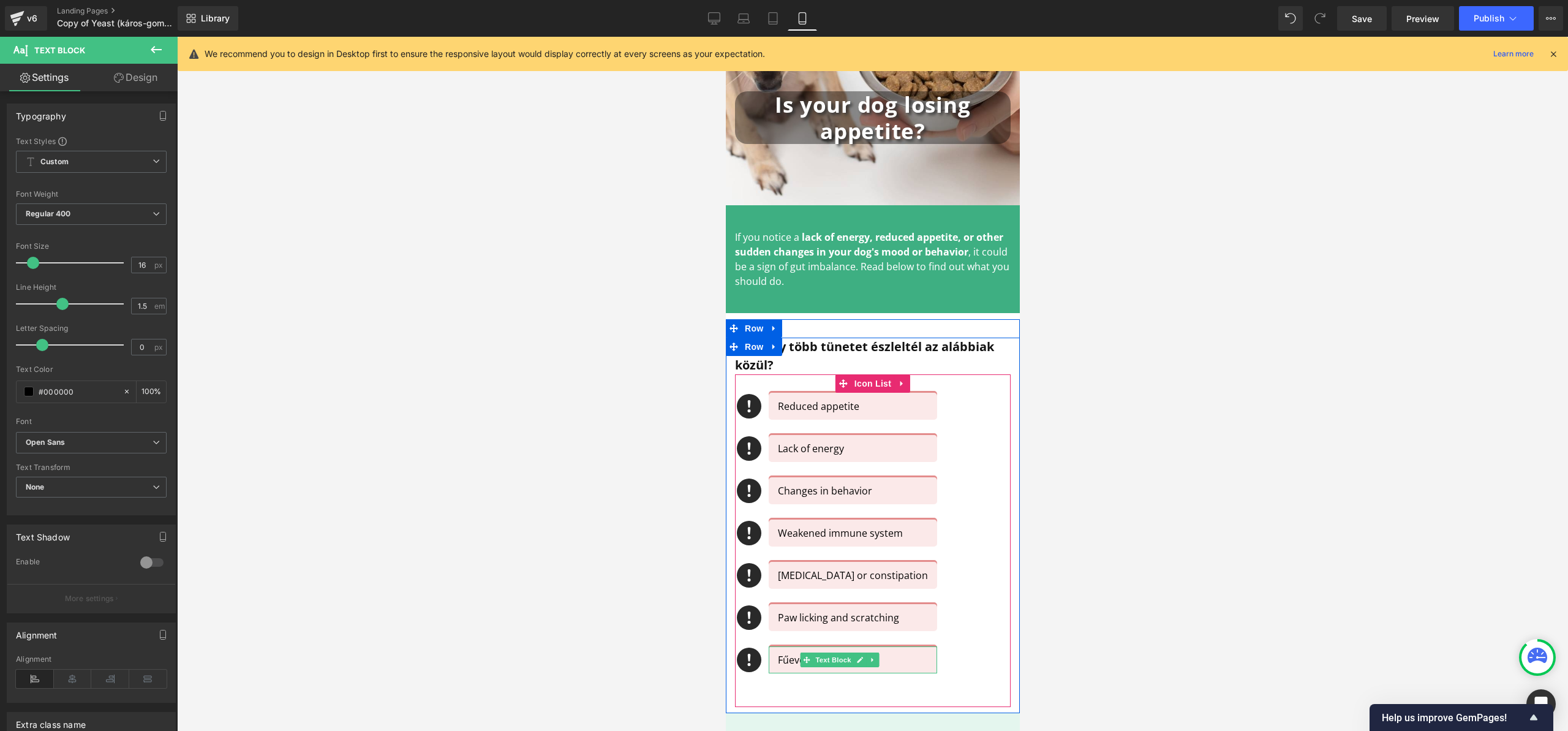
click at [792, 664] on p "Fűevés" at bounding box center [855, 659] width 156 height 15
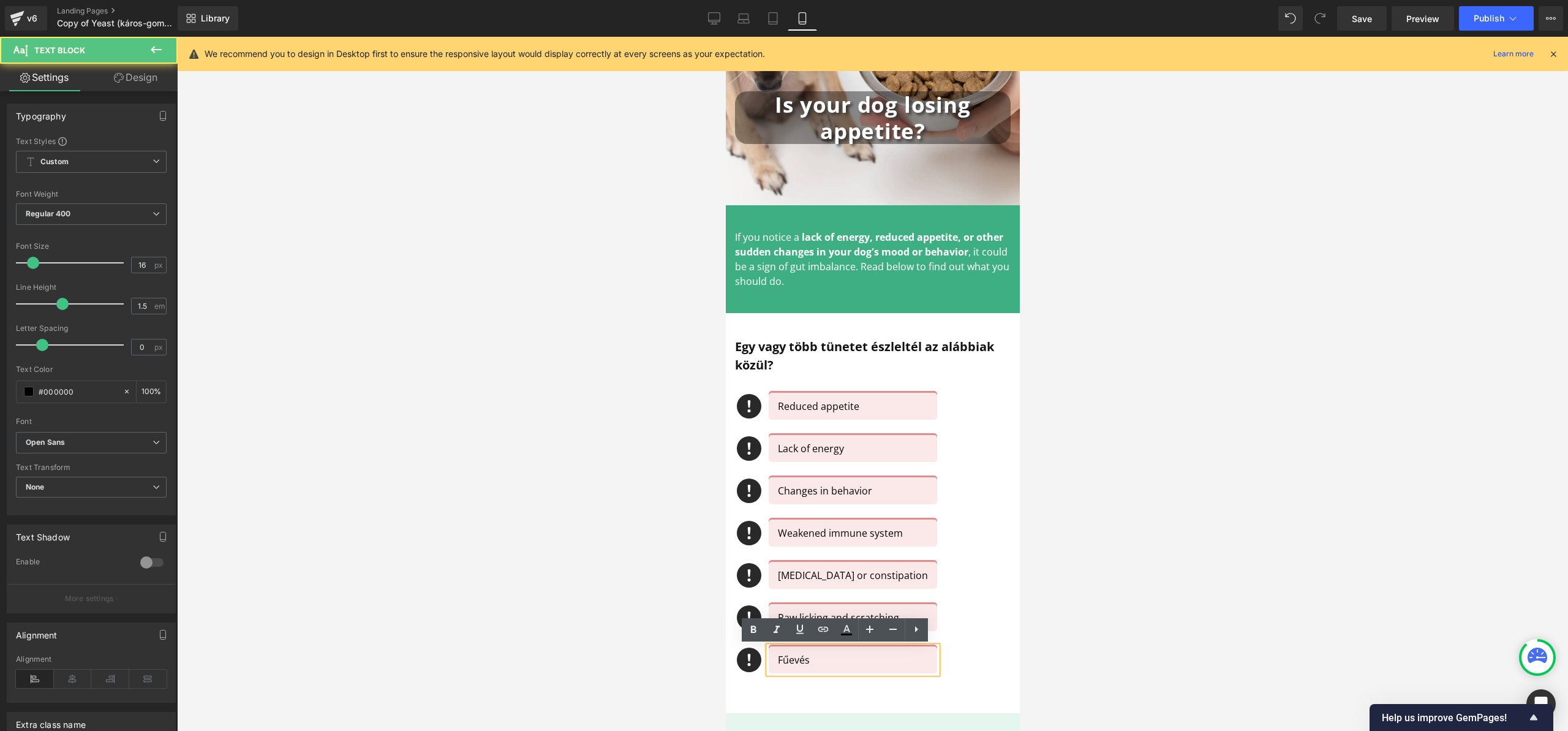
click at [778, 658] on p "Fűevés" at bounding box center [855, 659] width 156 height 15
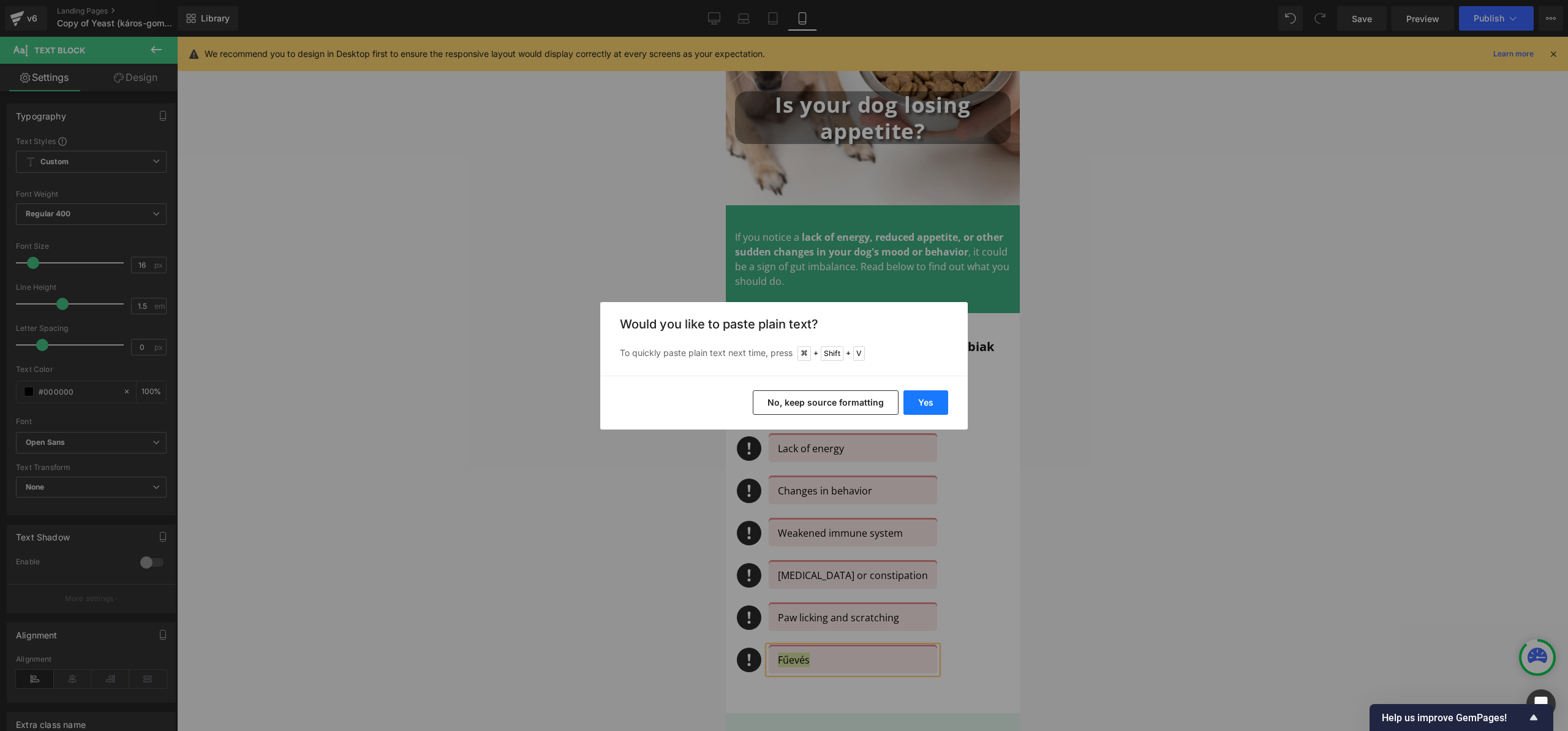
click at [907, 407] on button "Yes" at bounding box center [925, 402] width 45 height 25
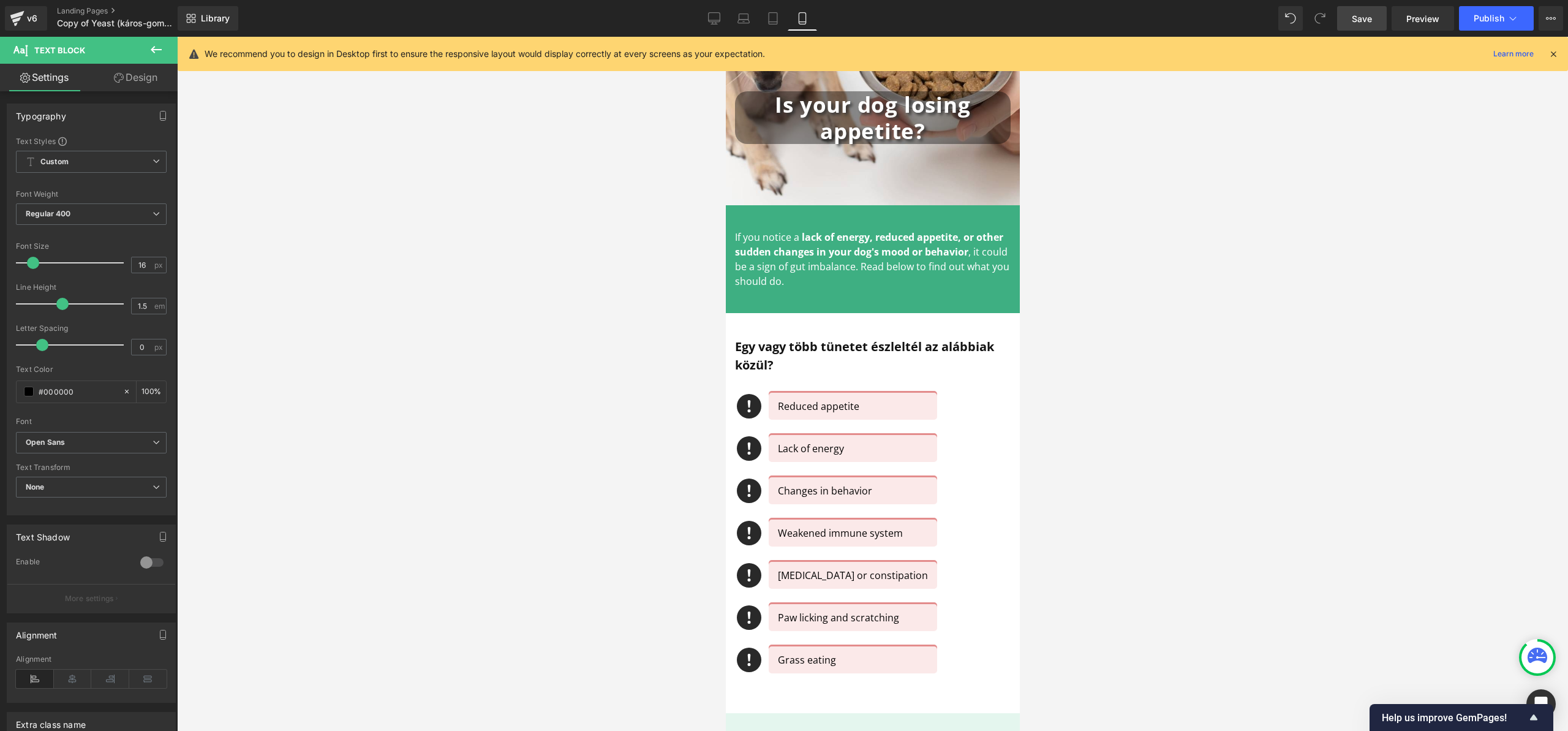
click at [1371, 17] on span "Save" at bounding box center [1361, 19] width 20 height 13
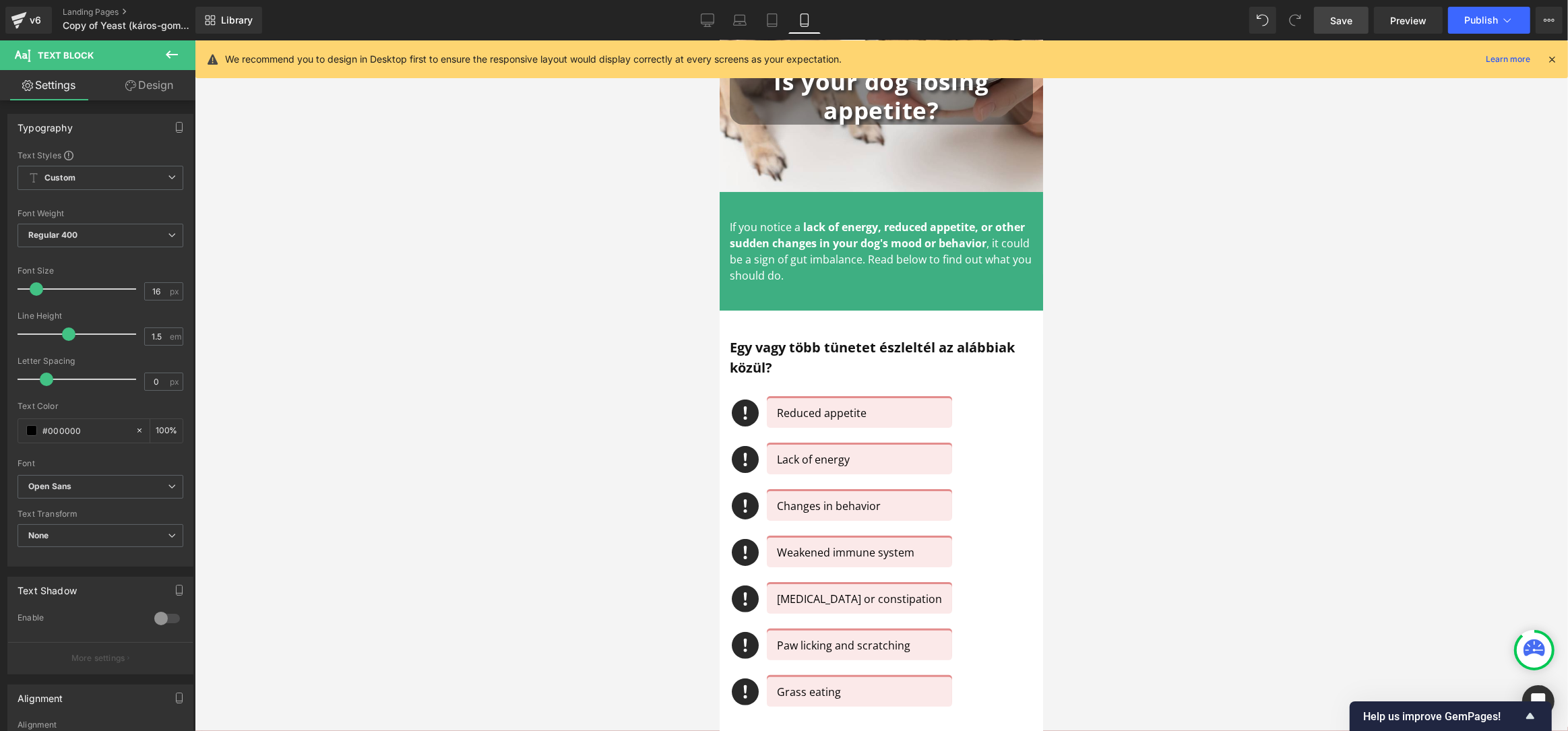
scroll to position [220, 0]
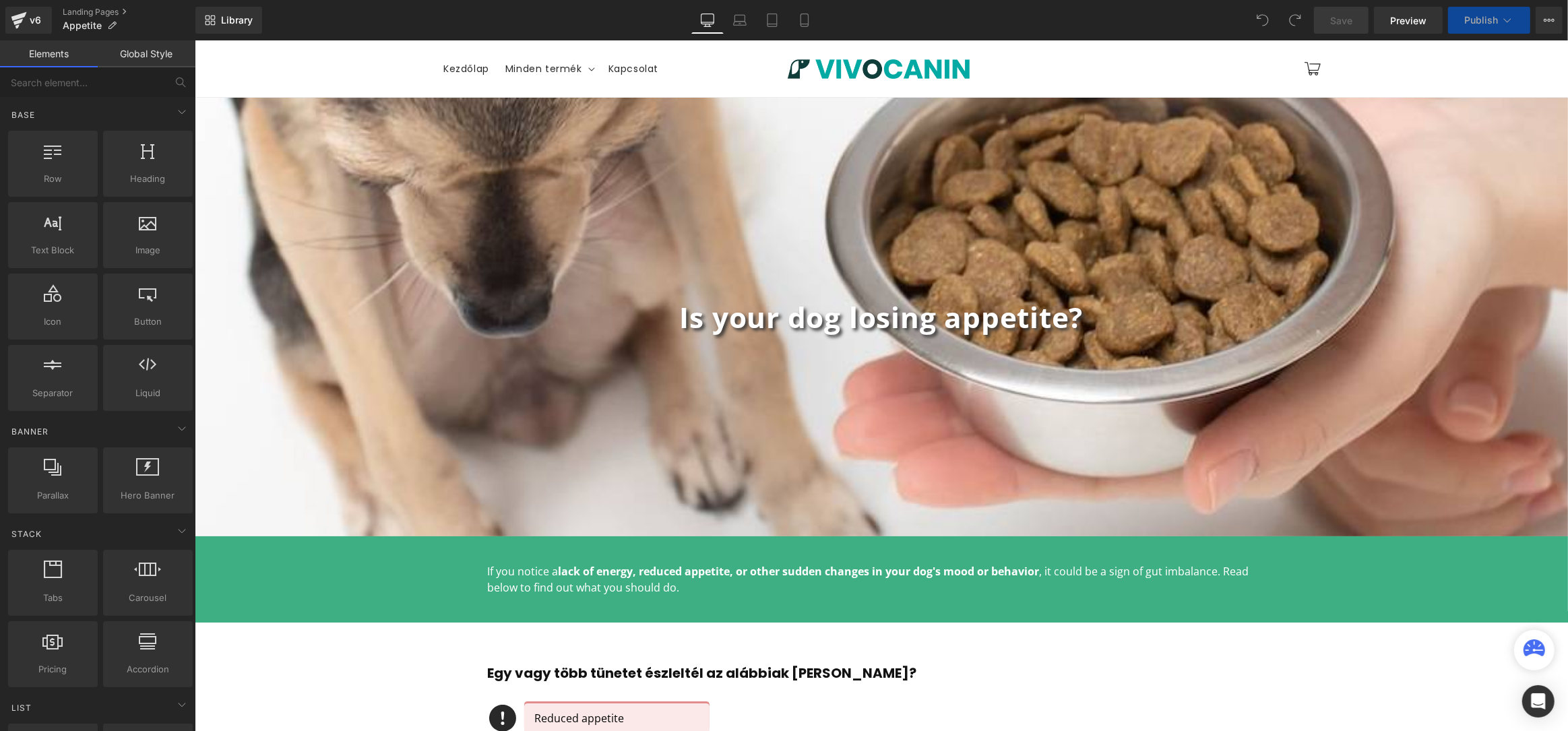
click at [1518, 18] on button "Publish" at bounding box center [1489, 20] width 83 height 27
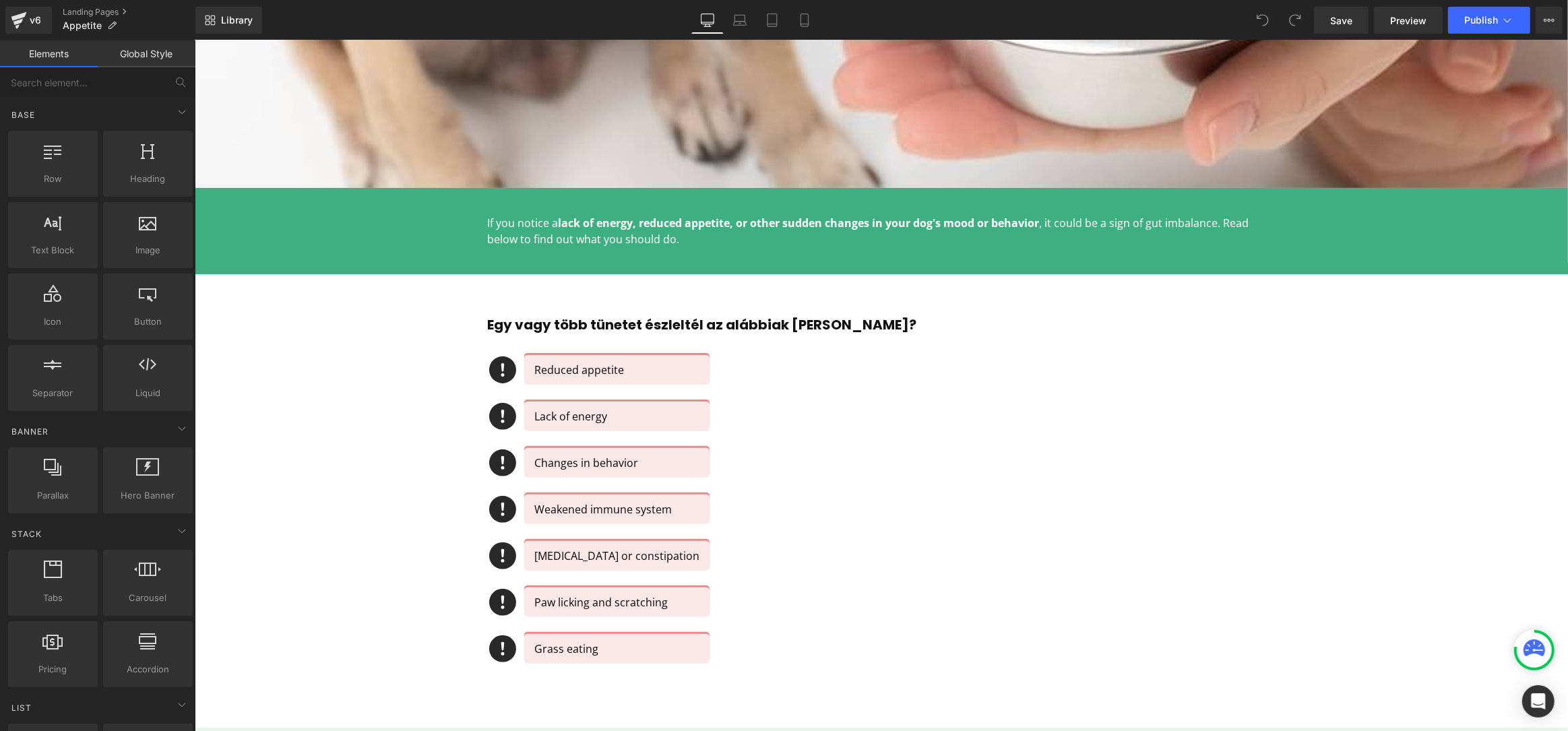
scroll to position [444, 0]
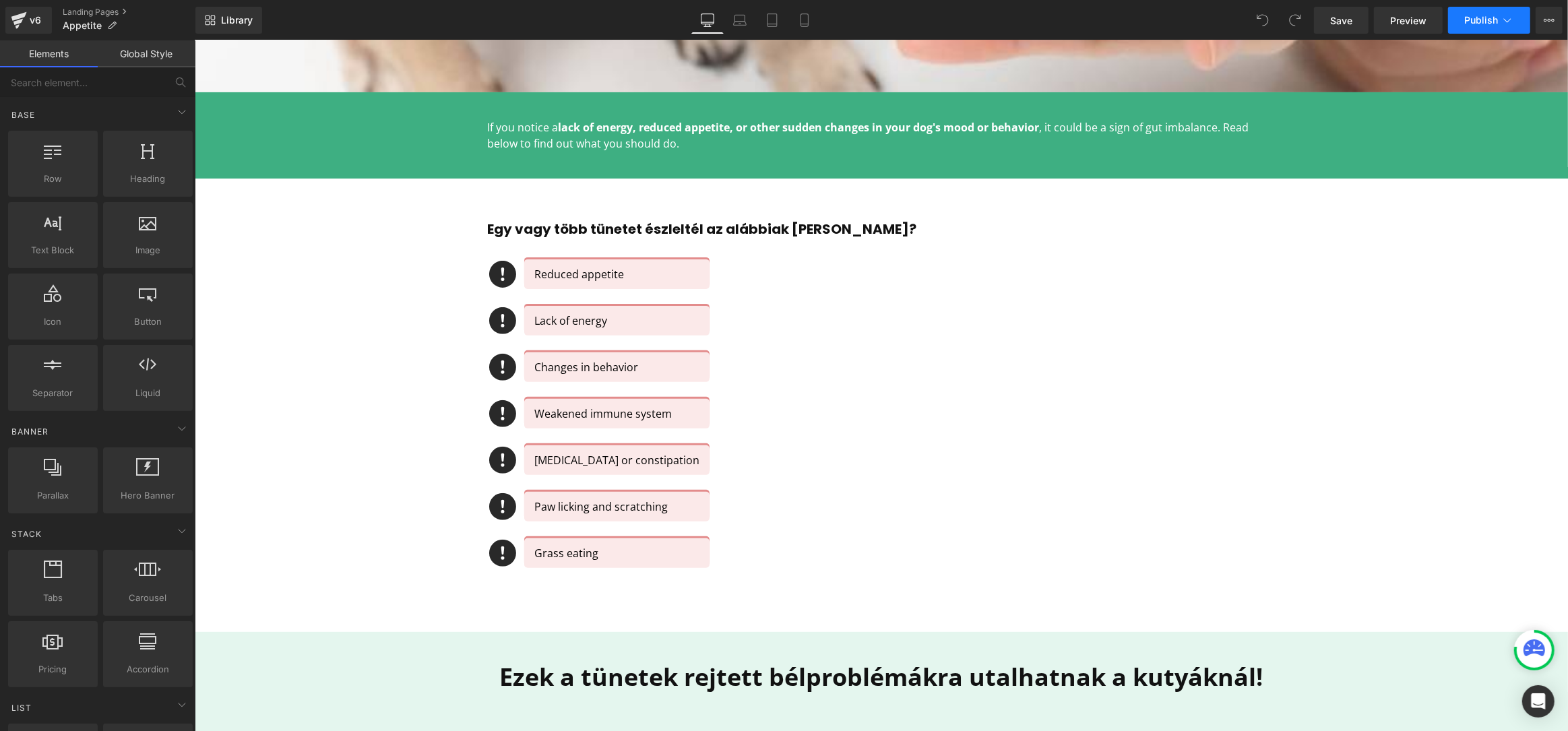
click at [1507, 17] on icon at bounding box center [1508, 20] width 14 height 14
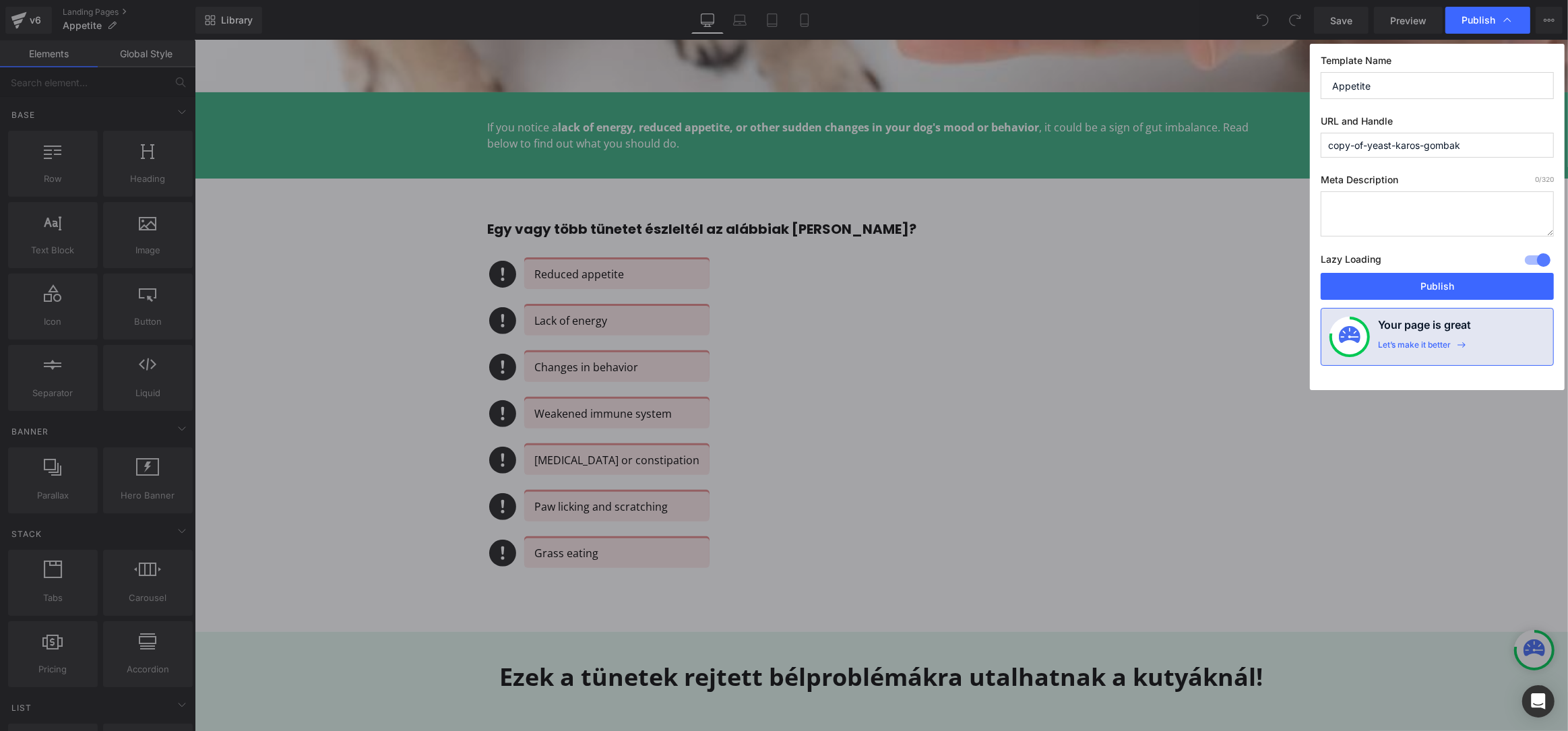
drag, startPoint x: 1473, startPoint y: 143, endPoint x: 1189, endPoint y: 87, distance: 289.5
click at [1190, 87] on div "Publish Template Name Appetite URL and Handle copy-of-yeast-karos-gombak Meta D…" at bounding box center [784, 366] width 1568 height 731
type input "appetite"
click at [1388, 282] on button "Publish" at bounding box center [1438, 287] width 233 height 27
